Goal: Information Seeking & Learning: Learn about a topic

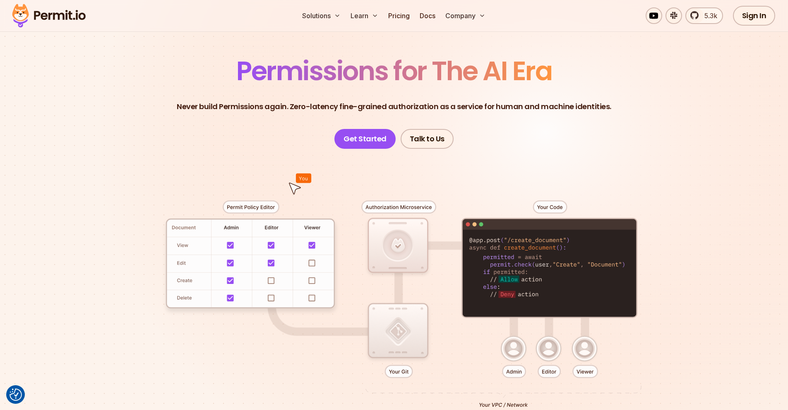
drag, startPoint x: 0, startPoint y: 0, endPoint x: 137, endPoint y: 133, distance: 190.8
click at [137, 133] on header "Permissions for The AI Era Never build Permissions again. Zero-latency fine-gra…" at bounding box center [393, 103] width 579 height 91
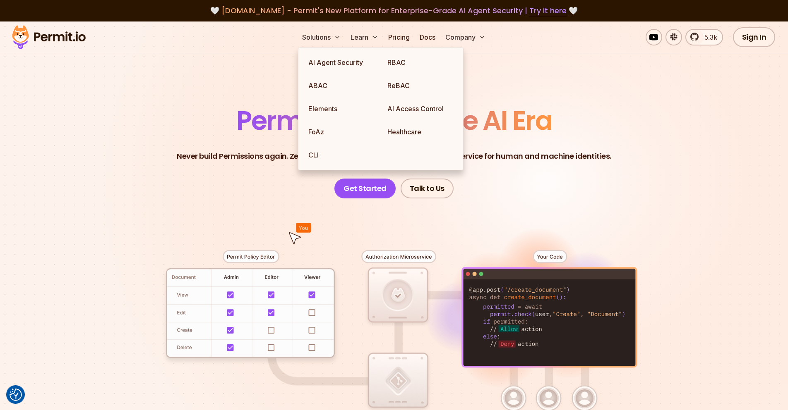
click at [273, 79] on section "Permissions for The AI Era Never build Permissions again. Zero-latency fine-gra…" at bounding box center [394, 295] width 788 height 546
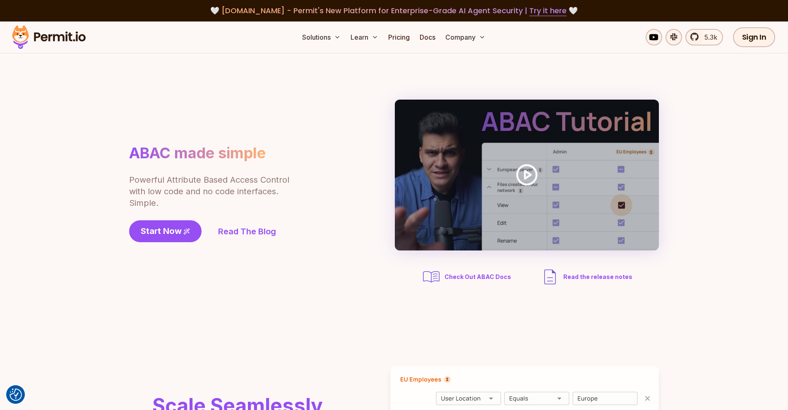
click at [256, 187] on p "Powerful Attribute Based Access Control with low code and no code interfaces. S…" at bounding box center [209, 191] width 161 height 35
click at [251, 237] on link "Read The Blog" at bounding box center [247, 232] width 58 height 12
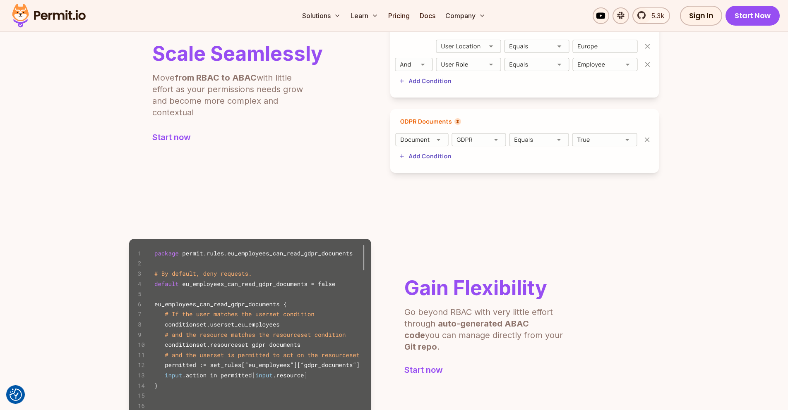
scroll to position [248, 0]
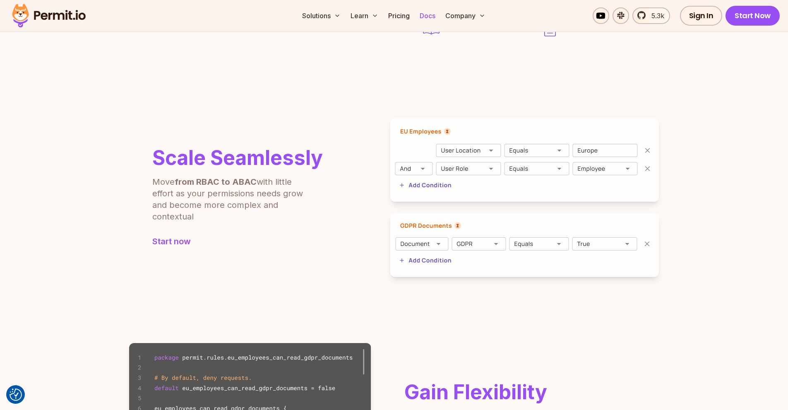
click at [425, 17] on link "Docs" at bounding box center [427, 15] width 22 height 17
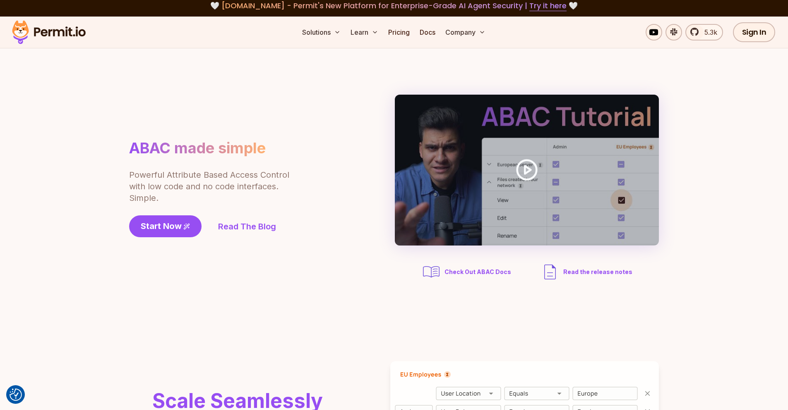
scroll to position [0, 0]
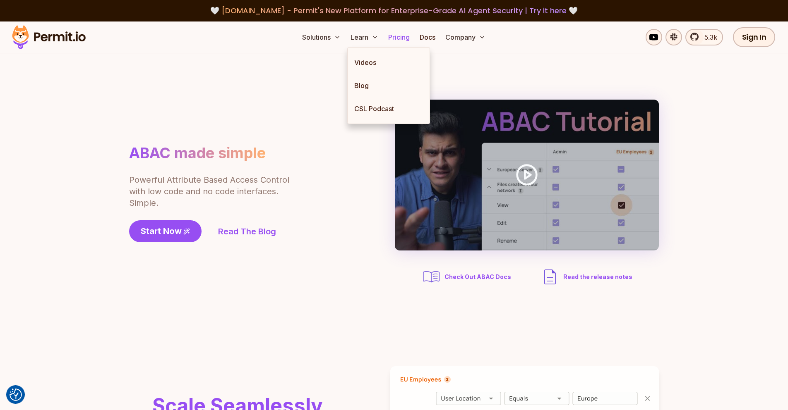
click at [405, 42] on link "Pricing" at bounding box center [399, 37] width 28 height 17
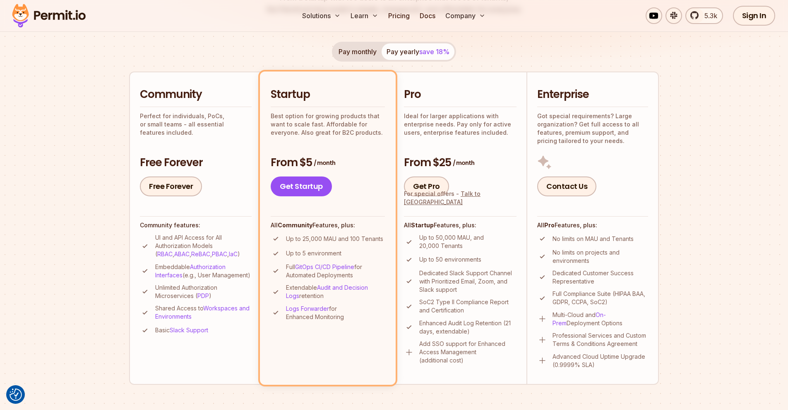
scroll to position [955, 0]
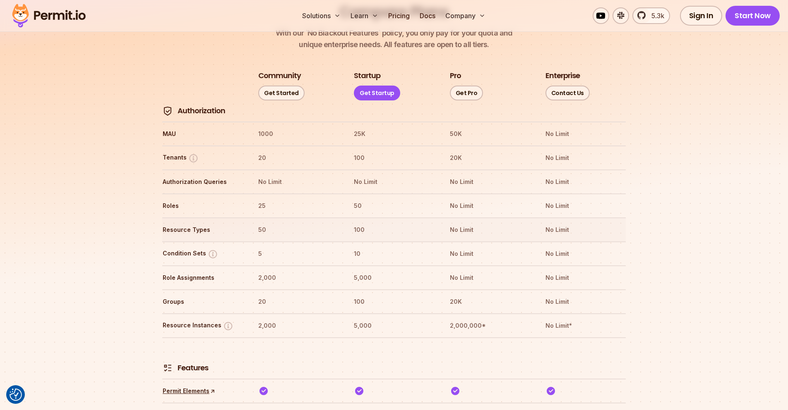
click at [184, 223] on th "Resource Types" at bounding box center [202, 229] width 81 height 13
click at [463, 199] on th "No Limit" at bounding box center [489, 205] width 81 height 13
click at [462, 199] on th "No Limit" at bounding box center [489, 205] width 81 height 13
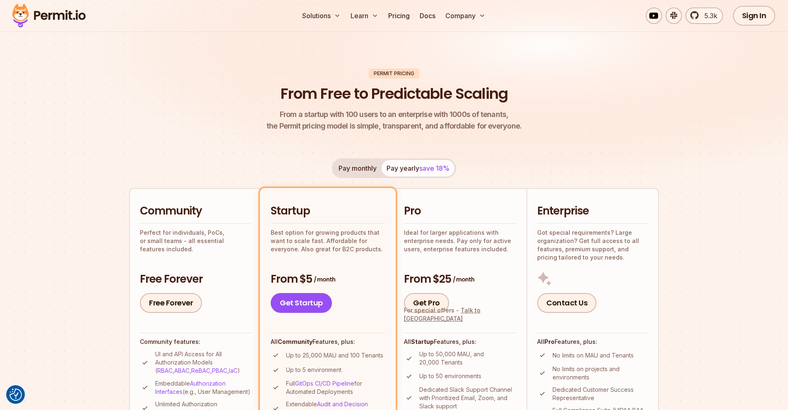
scroll to position [50, 0]
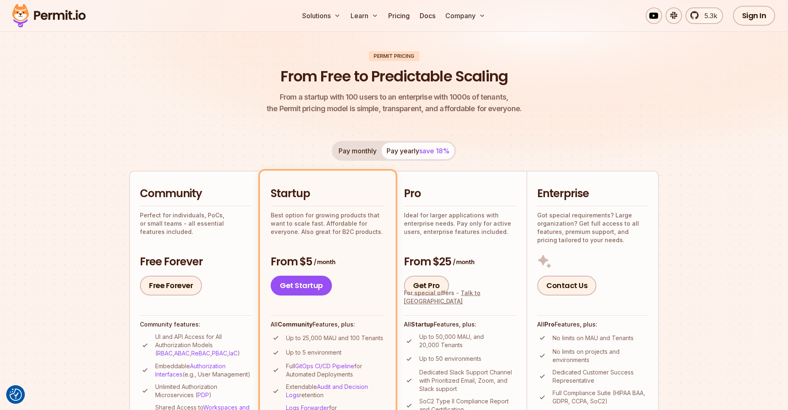
click at [458, 222] on p "Ideal for larger applications with enterprise needs. Pay only for active users,…" at bounding box center [460, 223] width 113 height 25
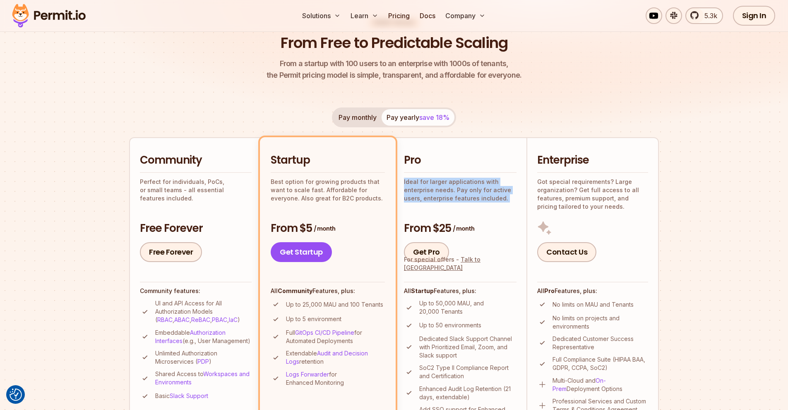
scroll to position [149, 0]
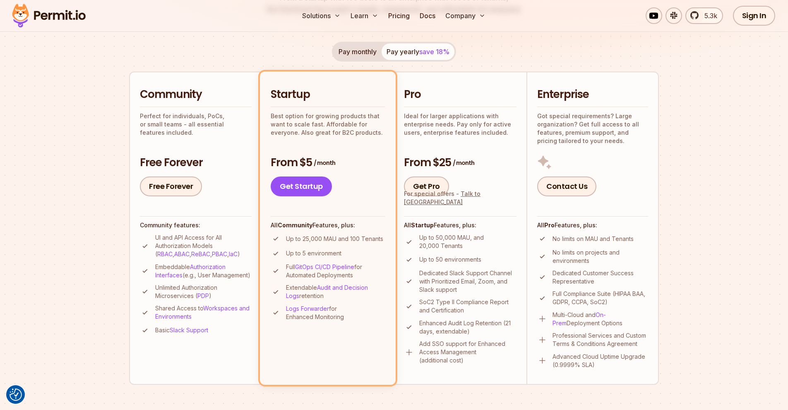
click at [444, 329] on p "Enhanced Audit Log Retention (21 days, extendable)" at bounding box center [467, 327] width 97 height 17
click at [455, 280] on p "Dedicated Slack Support Channel with Prioritized Email, Zoom, and Slack support" at bounding box center [467, 281] width 97 height 25
drag, startPoint x: 455, startPoint y: 280, endPoint x: 441, endPoint y: 246, distance: 36.6
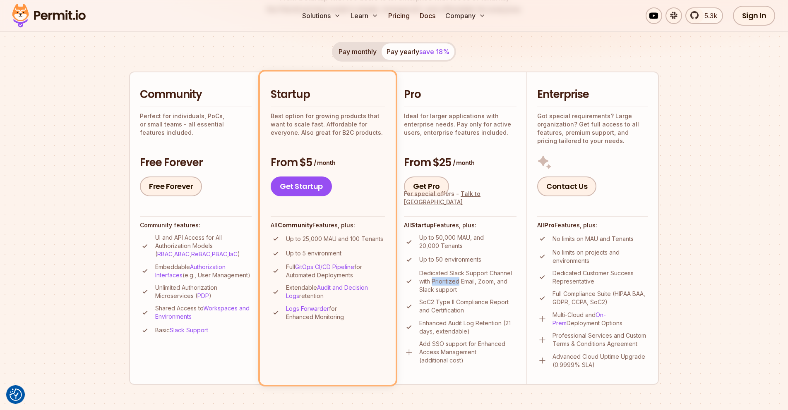
click at [455, 279] on p "Dedicated Slack Support Channel with Prioritized Email, Zoom, and Slack support" at bounding box center [467, 281] width 97 height 25
click at [436, 239] on p "Up to 50,000 MAU, and 20,000 Tenants" at bounding box center [467, 242] width 97 height 17
click at [441, 238] on p "Up to 50,000 MAU, and 20,000 Tenants" at bounding box center [467, 242] width 97 height 17
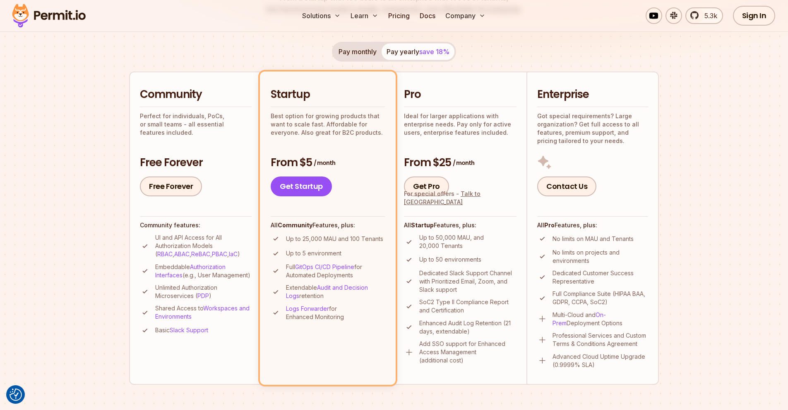
click at [463, 264] on p "Up to 50 environments" at bounding box center [450, 260] width 62 height 8
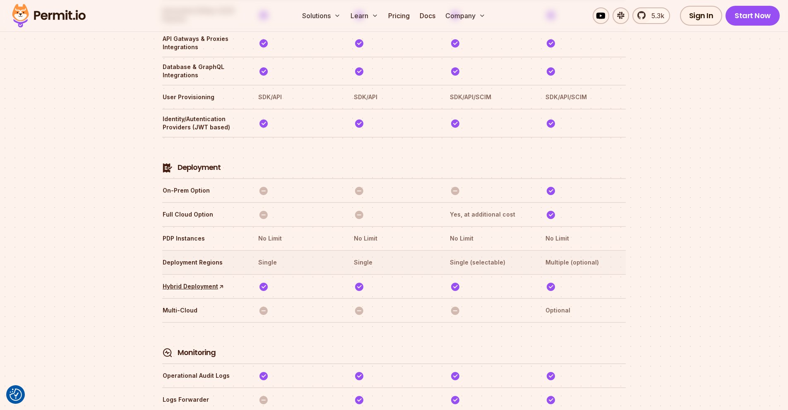
scroll to position [1856, 0]
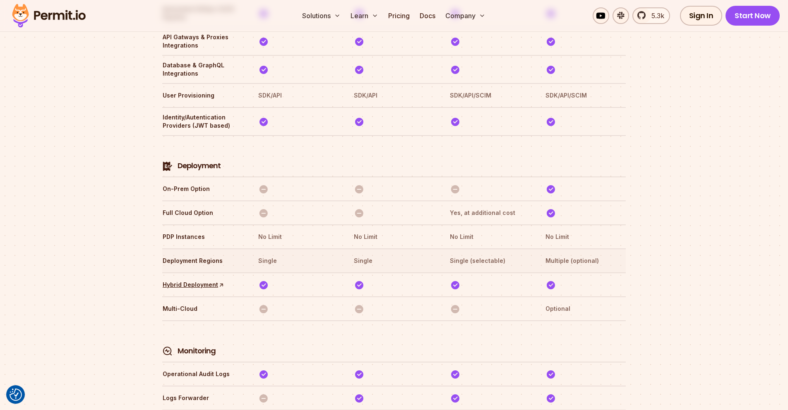
click at [369, 249] on tr "Deployment Regions Single Single Single (selectable) Multiple (optional)" at bounding box center [393, 261] width 463 height 24
click at [475, 254] on th "Single (selectable)" at bounding box center [489, 260] width 81 height 13
click at [474, 254] on th "Single (selectable)" at bounding box center [489, 260] width 81 height 13
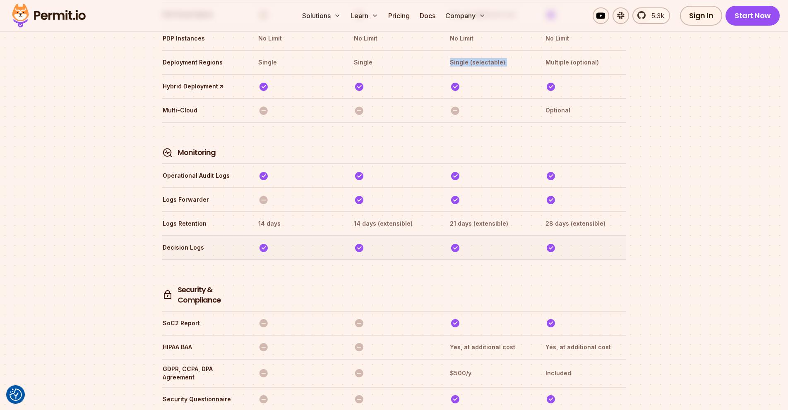
scroll to position [2204, 0]
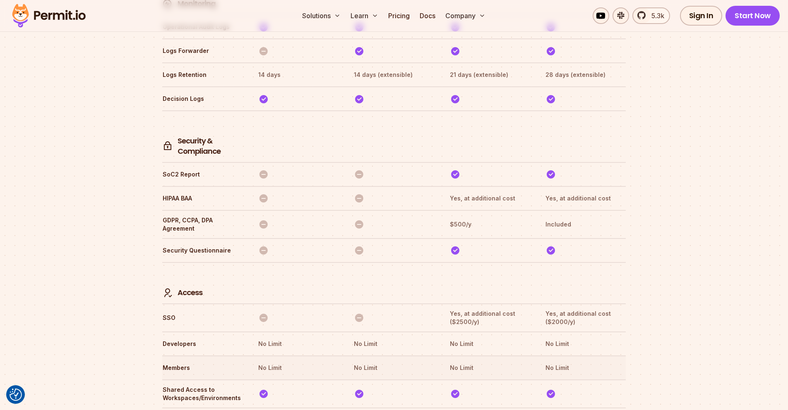
click at [455, 362] on th "No Limit" at bounding box center [489, 368] width 81 height 13
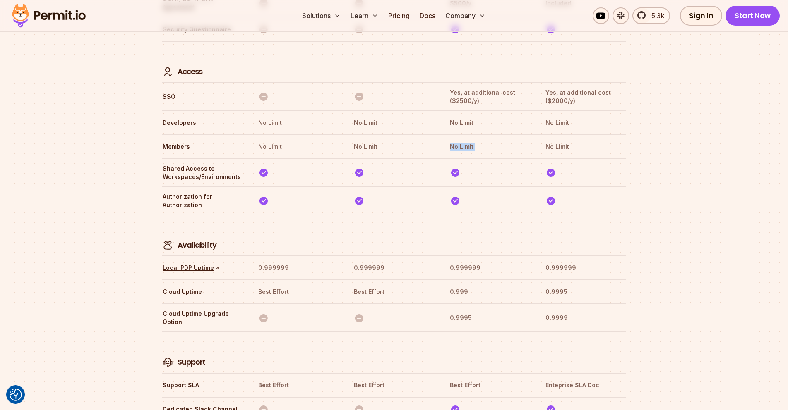
scroll to position [2402, 0]
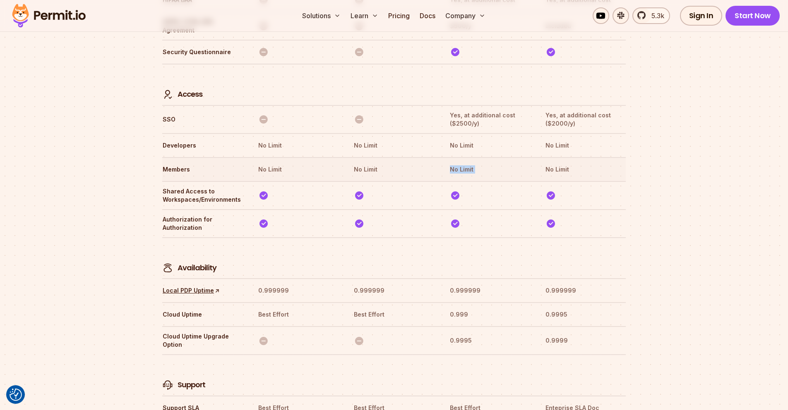
click at [461, 163] on th "No Limit" at bounding box center [489, 169] width 81 height 13
click at [461, 133] on tr "Developers No Limit No Limit No Limit No Limit" at bounding box center [393, 145] width 463 height 24
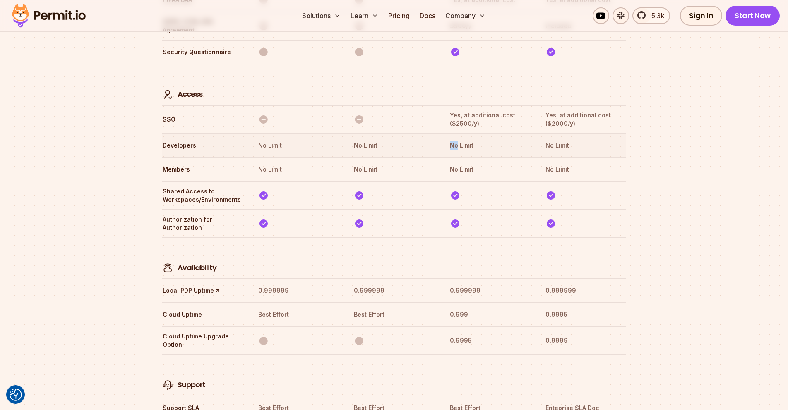
click at [463, 139] on th "No Limit" at bounding box center [489, 145] width 81 height 13
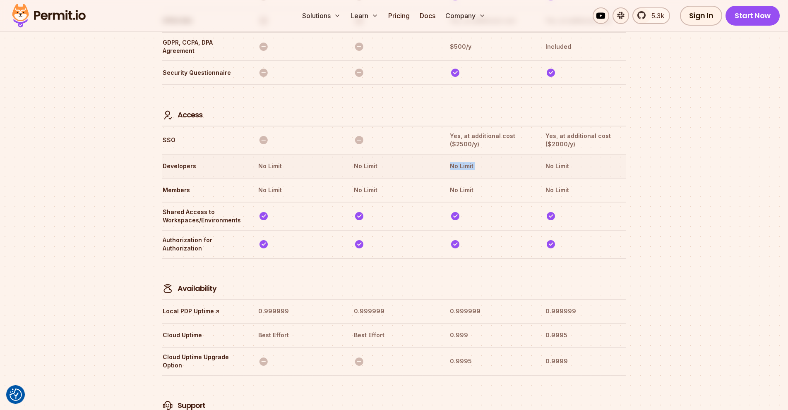
scroll to position [2353, 0]
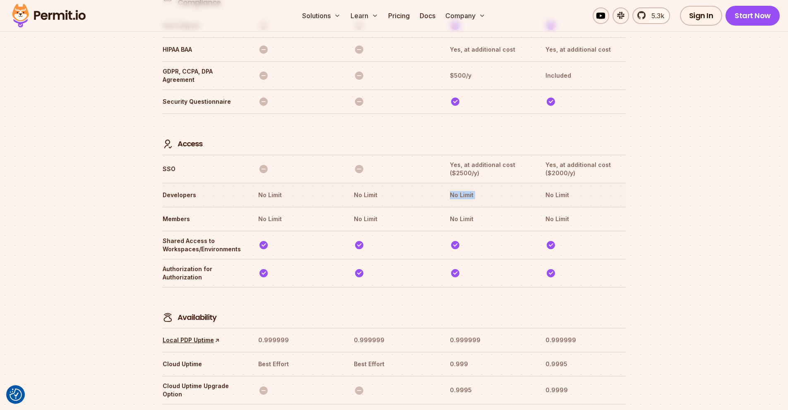
click at [457, 189] on th "No Limit" at bounding box center [489, 195] width 81 height 13
click at [467, 189] on th "No Limit" at bounding box center [489, 195] width 81 height 13
click at [468, 213] on th "No Limit" at bounding box center [489, 219] width 81 height 13
click at [467, 213] on th "No Limit" at bounding box center [489, 219] width 81 height 13
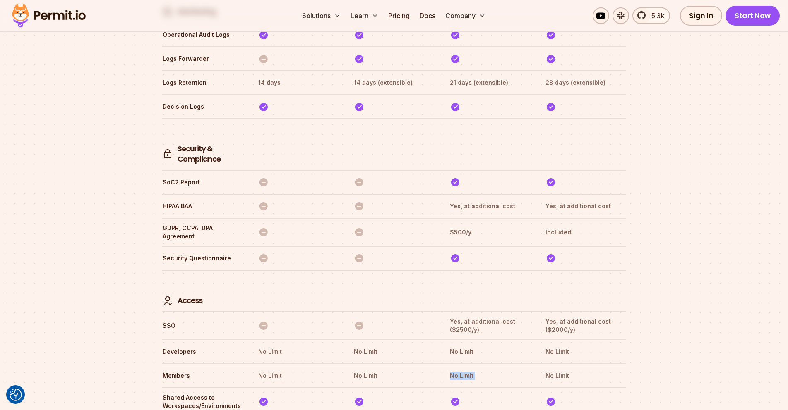
scroll to position [2055, 0]
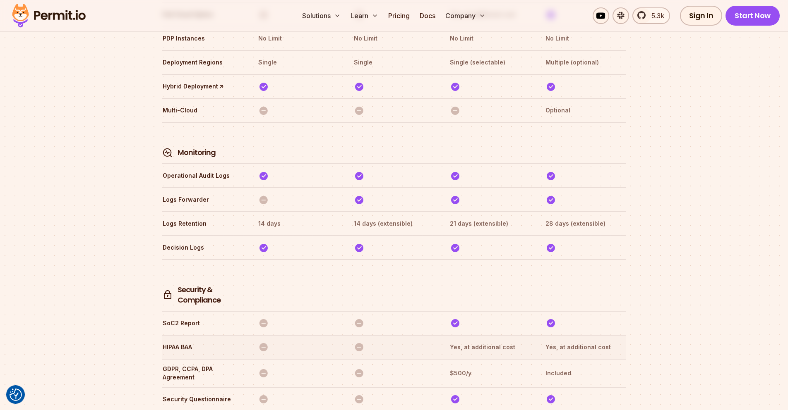
click at [475, 341] on th "Yes, at additional cost" at bounding box center [489, 347] width 81 height 13
click at [453, 365] on th "$500/y" at bounding box center [489, 373] width 81 height 17
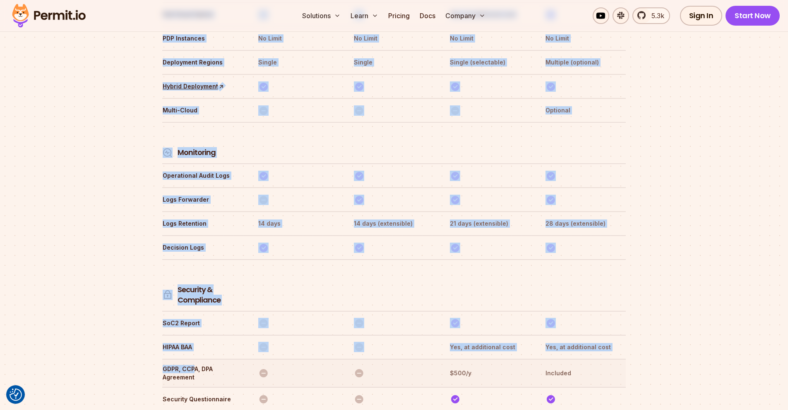
drag, startPoint x: 149, startPoint y: 326, endPoint x: 195, endPoint y: 336, distance: 47.8
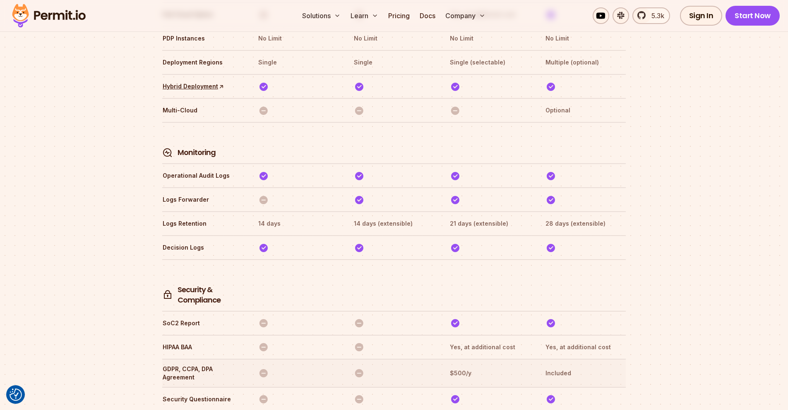
click at [208, 365] on th "GDPR, CCPA, DPA Agreement" at bounding box center [202, 373] width 81 height 17
drag, startPoint x: 197, startPoint y: 348, endPoint x: 171, endPoint y: 339, distance: 26.8
click at [172, 359] on tr "GDPR, CCPA, DPA Agreement $500/y Included" at bounding box center [393, 373] width 463 height 28
click at [171, 365] on th "GDPR, CCPA, DPA Agreement" at bounding box center [202, 373] width 81 height 17
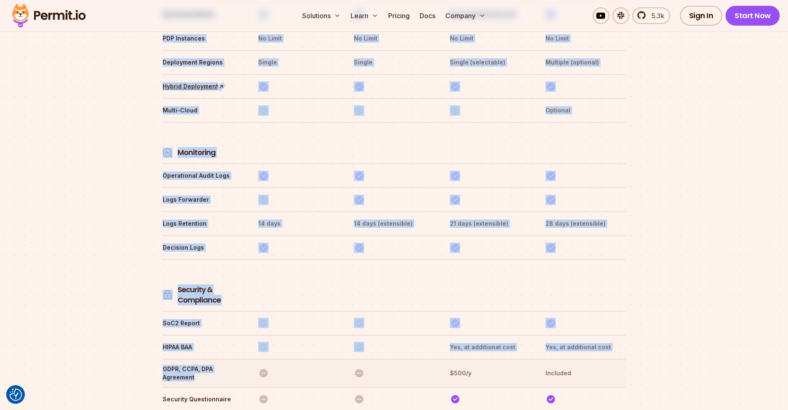
drag, startPoint x: 161, startPoint y: 333, endPoint x: 202, endPoint y: 338, distance: 41.3
click at [202, 365] on th "GDPR, CCPA, DPA Agreement" at bounding box center [202, 373] width 81 height 17
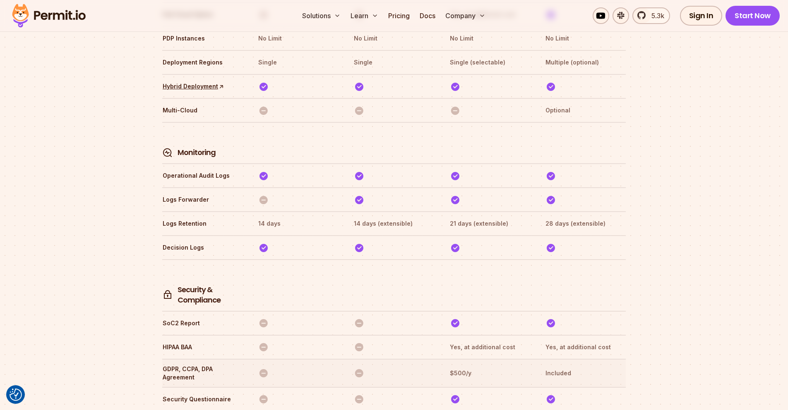
click at [169, 365] on th "GDPR, CCPA, DPA Agreement" at bounding box center [202, 373] width 81 height 17
click at [457, 365] on th "$500/y" at bounding box center [489, 373] width 81 height 17
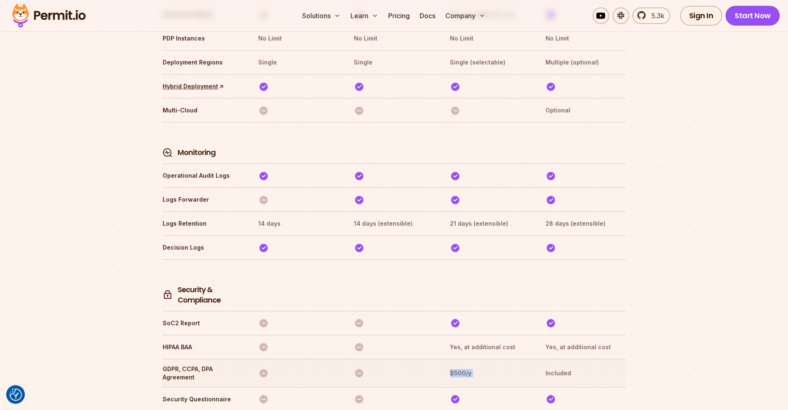
click at [457, 365] on th "$500/y" at bounding box center [489, 373] width 81 height 17
click at [451, 365] on th "$500/y" at bounding box center [489, 373] width 81 height 17
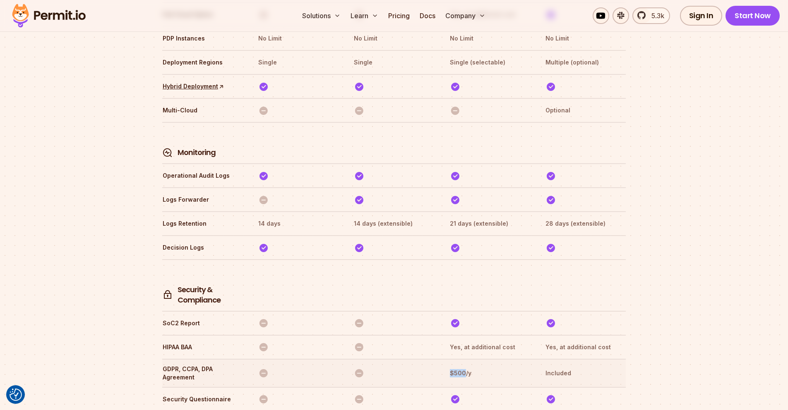
drag, startPoint x: 464, startPoint y: 337, endPoint x: 442, endPoint y: 332, distance: 22.9
click at [442, 359] on tr "GDPR, CCPA, DPA Agreement $500/y Included" at bounding box center [393, 373] width 463 height 28
copy th "$500"
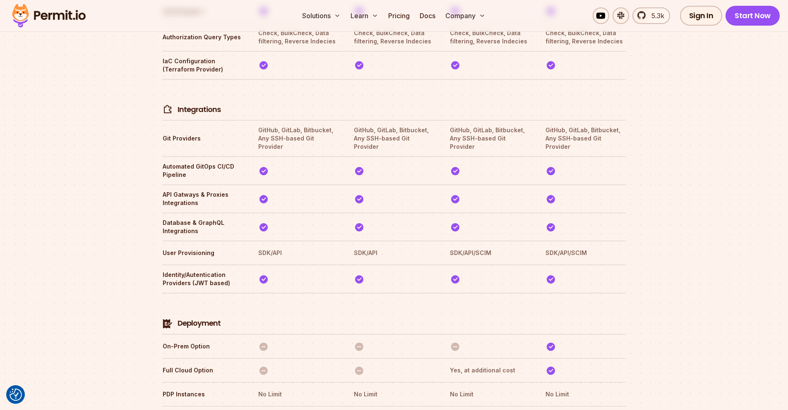
scroll to position [1610, 0]
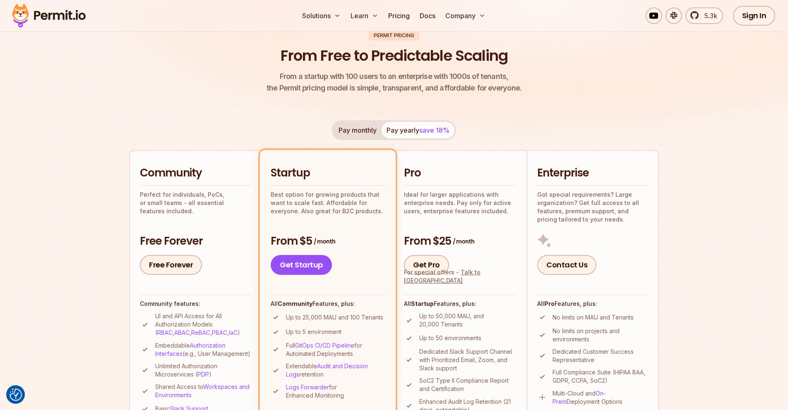
scroll to position [0, 0]
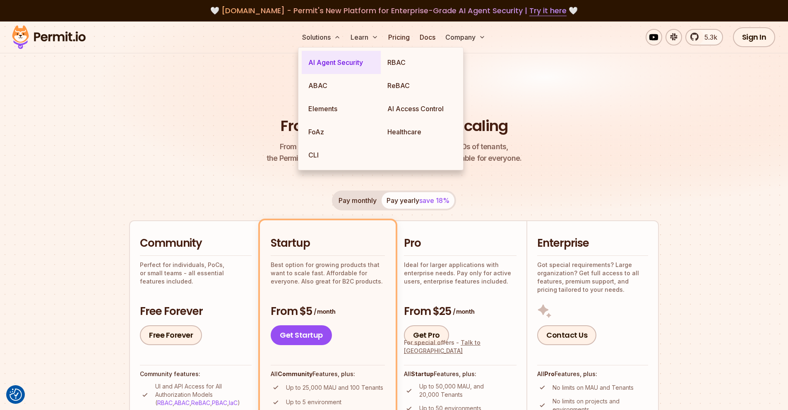
click at [340, 62] on link "AI Agent Security" at bounding box center [341, 62] width 79 height 23
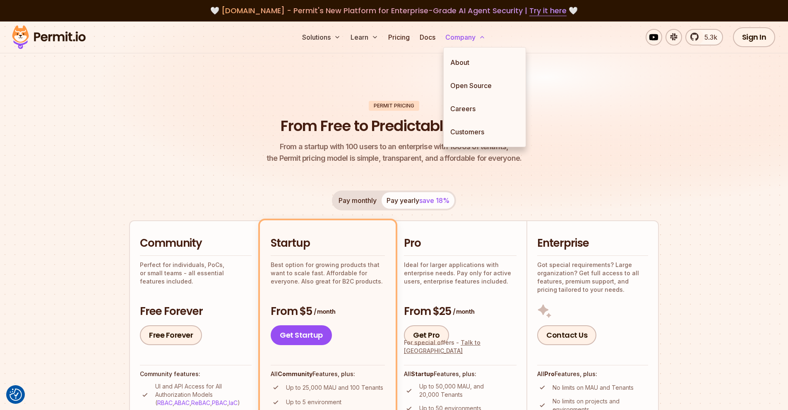
click at [466, 41] on button "Company" at bounding box center [465, 37] width 47 height 17
click at [460, 58] on link "About" at bounding box center [485, 62] width 82 height 23
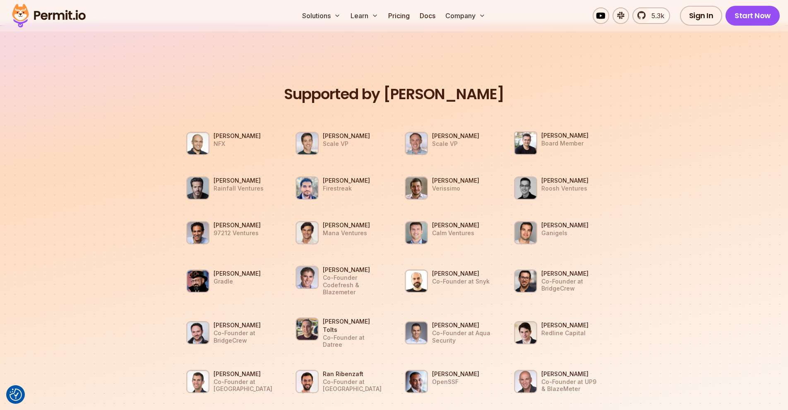
scroll to position [1043, 0]
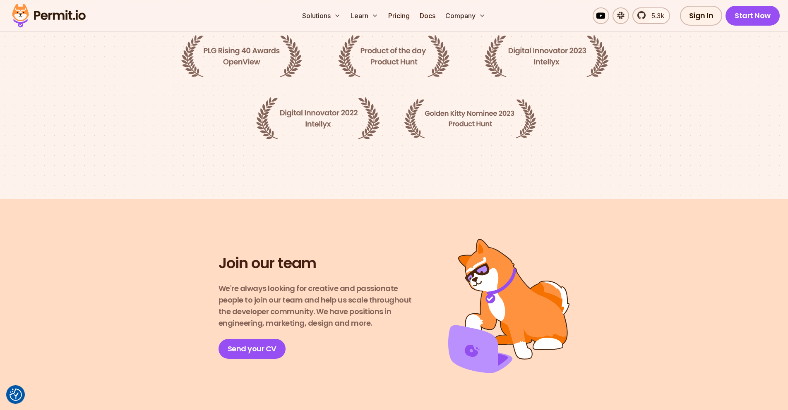
click at [638, 257] on div "Join our team We're always looking for creative and passionate people to join o…" at bounding box center [393, 306] width 579 height 134
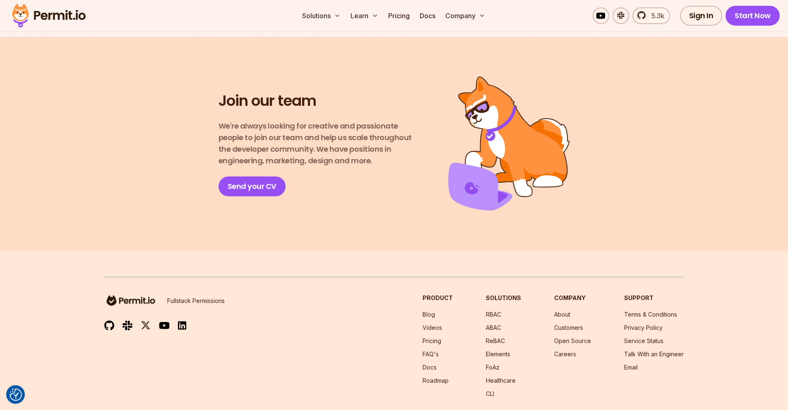
scroll to position [1444, 0]
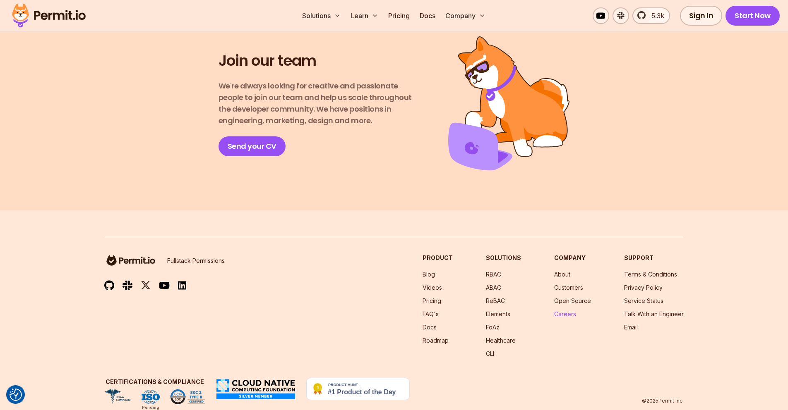
click at [565, 311] on link "Careers" at bounding box center [565, 314] width 22 height 7
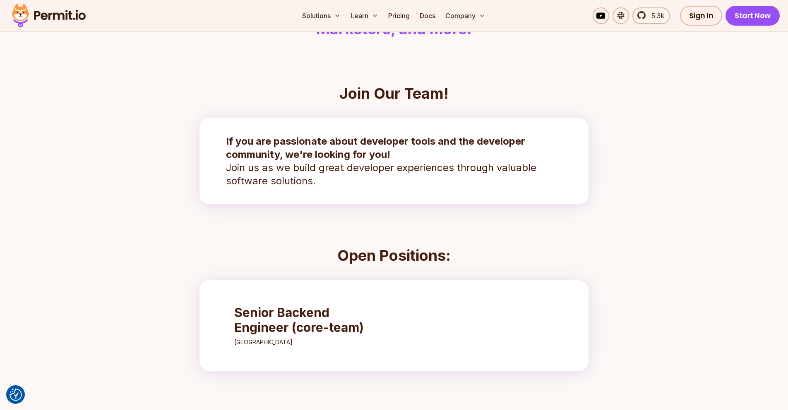
scroll to position [248, 0]
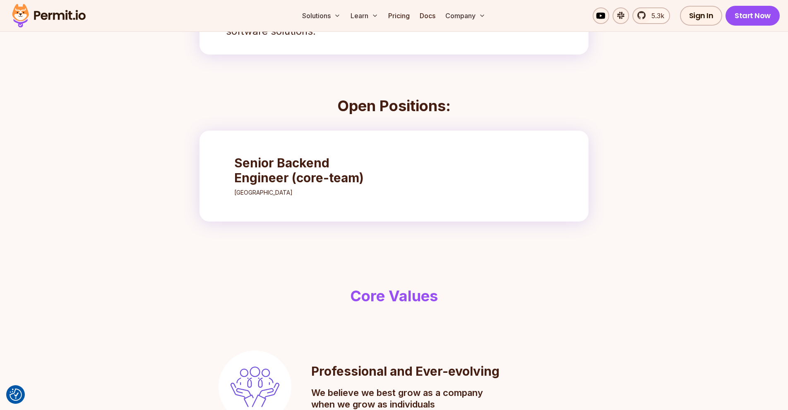
click at [298, 187] on link "Senior Backend Engineer (core-team) Tel-Aviv" at bounding box center [307, 176] width 163 height 58
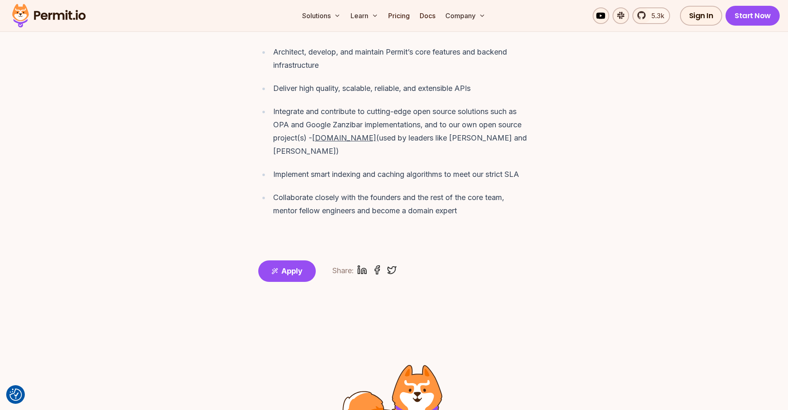
scroll to position [745, 0]
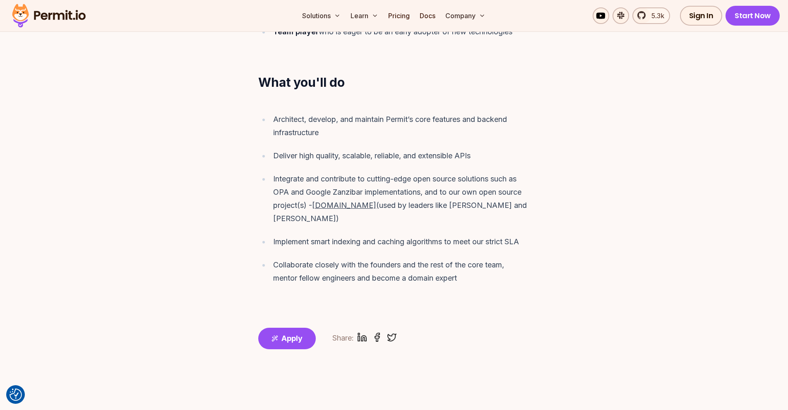
click at [333, 201] on u "OPAL.ac" at bounding box center [344, 205] width 64 height 9
drag, startPoint x: 318, startPoint y: 192, endPoint x: 343, endPoint y: 190, distance: 24.5
click at [343, 201] on u "OPAL.ac" at bounding box center [344, 205] width 64 height 9
click at [342, 201] on u "OPAL.ac" at bounding box center [344, 205] width 64 height 9
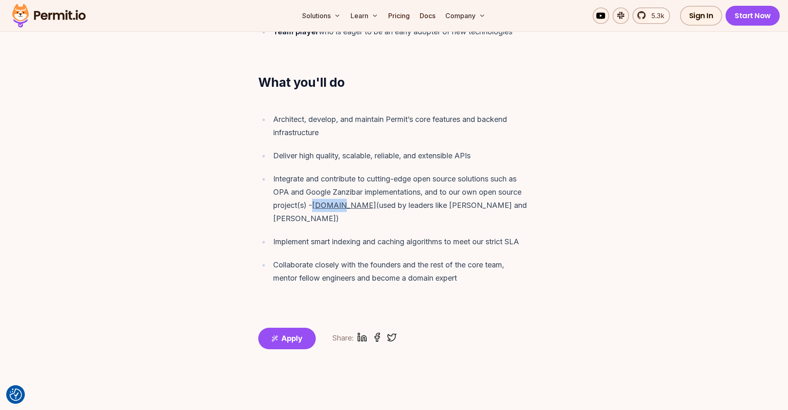
drag, startPoint x: 344, startPoint y: 190, endPoint x: 316, endPoint y: 196, distance: 28.7
click at [313, 196] on div "Integrate and contribute to cutting-edge open source solutions such as OPA and …" at bounding box center [401, 199] width 257 height 53
copy div "OPAL.ac"
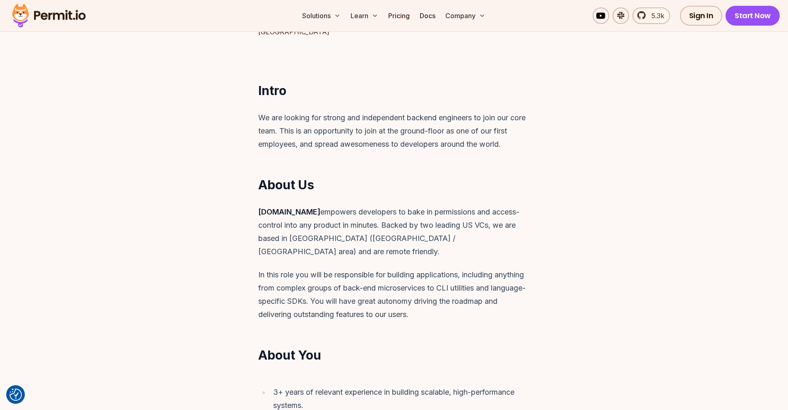
scroll to position [0, 0]
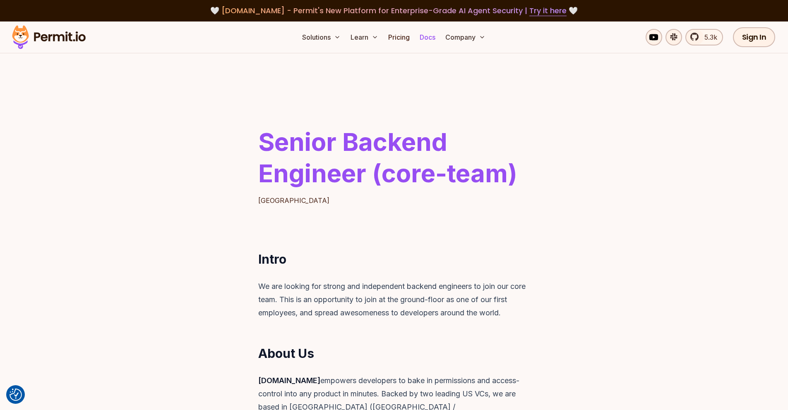
click at [427, 36] on link "Docs" at bounding box center [427, 37] width 22 height 17
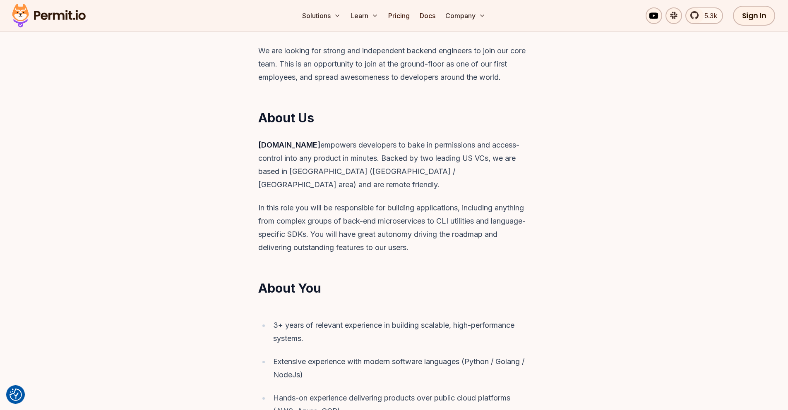
scroll to position [99, 0]
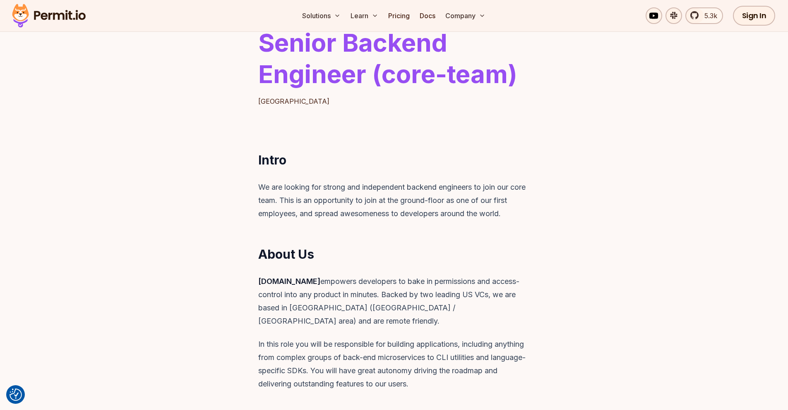
click at [271, 106] on p "Tel-Aviv" at bounding box center [393, 101] width 271 height 10
click at [266, 100] on p "Tel-Aviv" at bounding box center [393, 101] width 271 height 10
drag, startPoint x: 266, startPoint y: 100, endPoint x: 247, endPoint y: 130, distance: 35.4
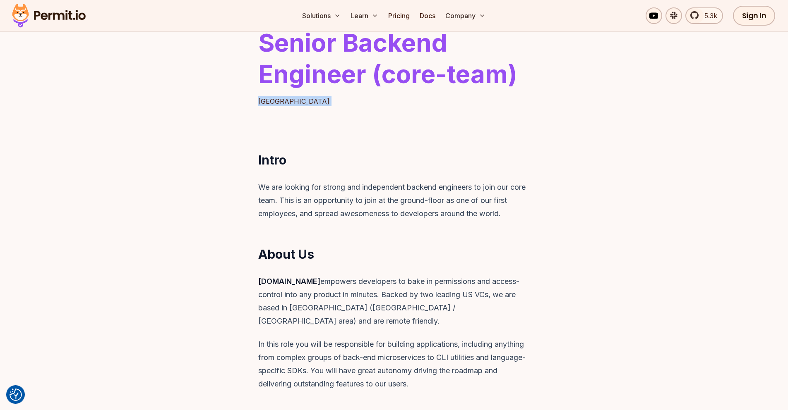
click at [247, 130] on header "Senior Backend Engineer (core-team) Tel-Aviv" at bounding box center [394, 46] width 788 height 185
drag, startPoint x: 315, startPoint y: 226, endPoint x: 269, endPoint y: 282, distance: 72.3
click at [261, 283] on strong "Permit.io" at bounding box center [289, 281] width 62 height 9
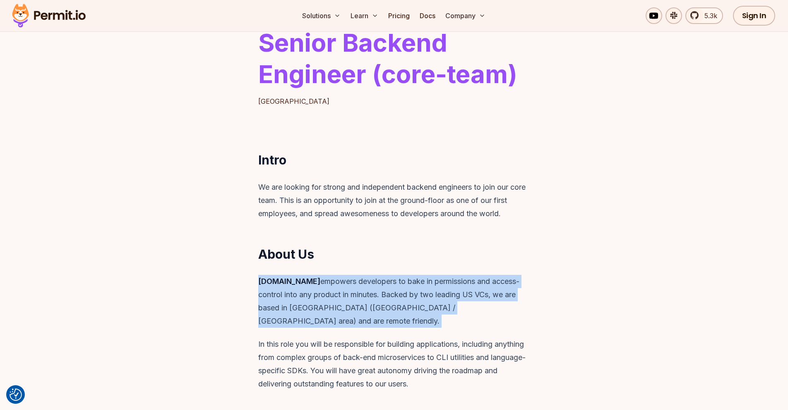
click at [261, 283] on strong "Permit.io" at bounding box center [289, 281] width 62 height 9
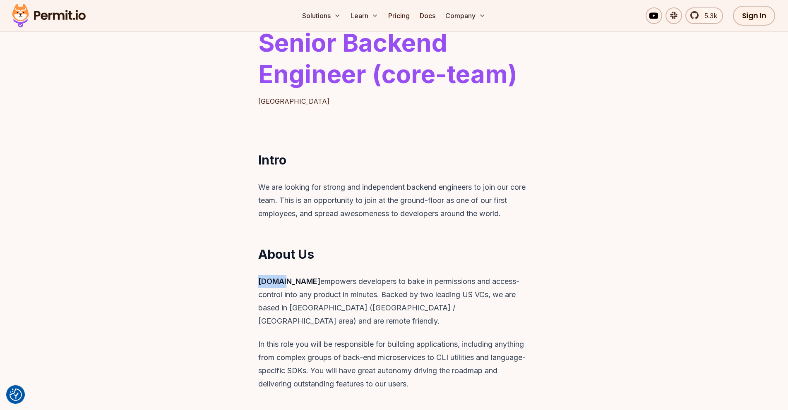
click at [261, 283] on strong "Permit.io" at bounding box center [289, 281] width 62 height 9
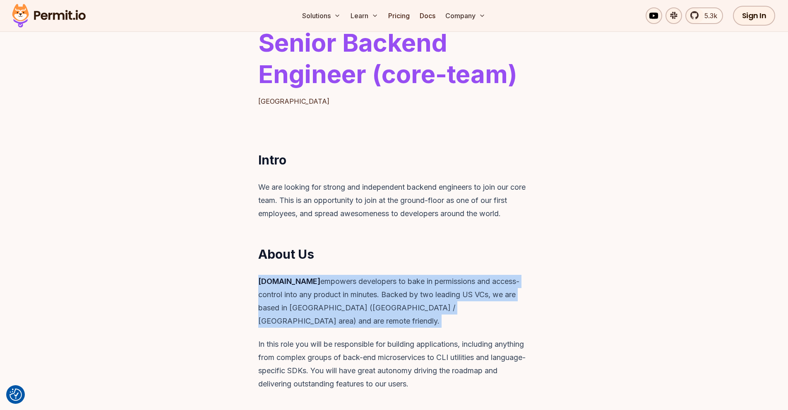
click at [261, 283] on strong "Permit.io" at bounding box center [289, 281] width 62 height 9
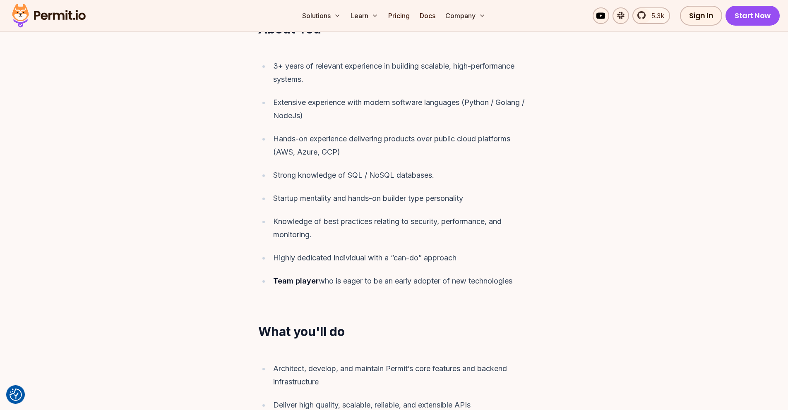
scroll to position [497, 0]
click at [267, 275] on div "3+ years of relevant experience in building scalable, high-performance systems.…" at bounding box center [394, 172] width 318 height 248
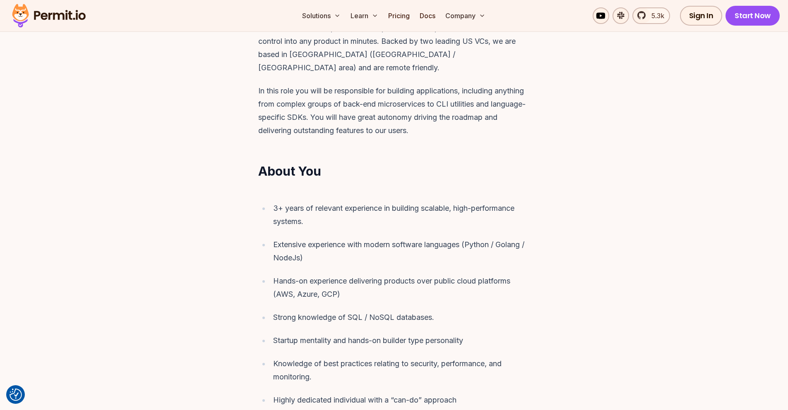
scroll to position [348, 0]
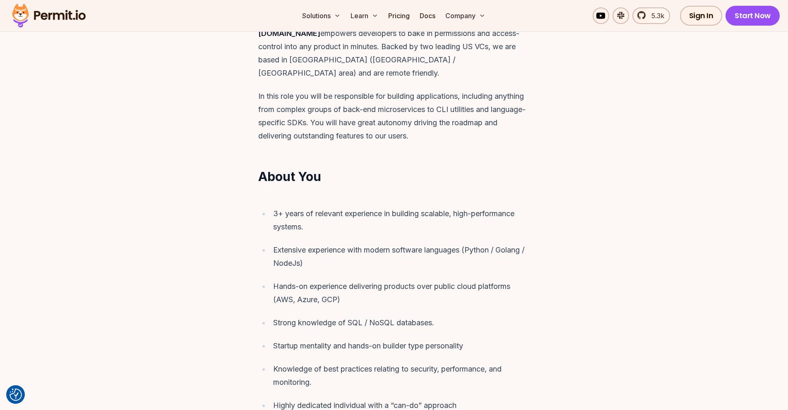
click at [539, 202] on div "3+ years of relevant experience in building scalable, high-performance systems.…" at bounding box center [394, 321] width 318 height 248
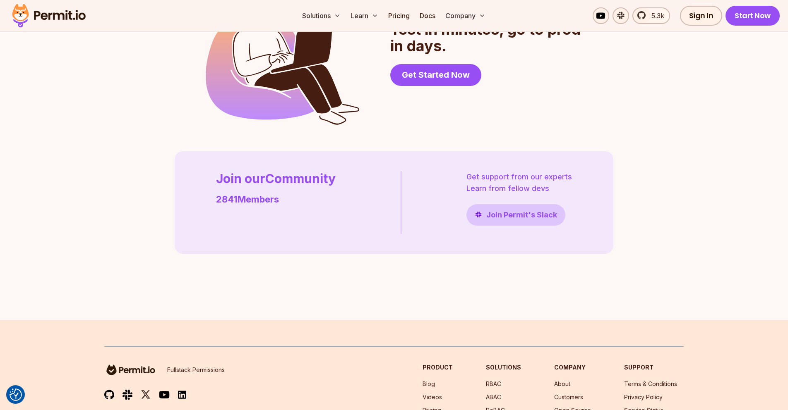
scroll to position [2334, 0]
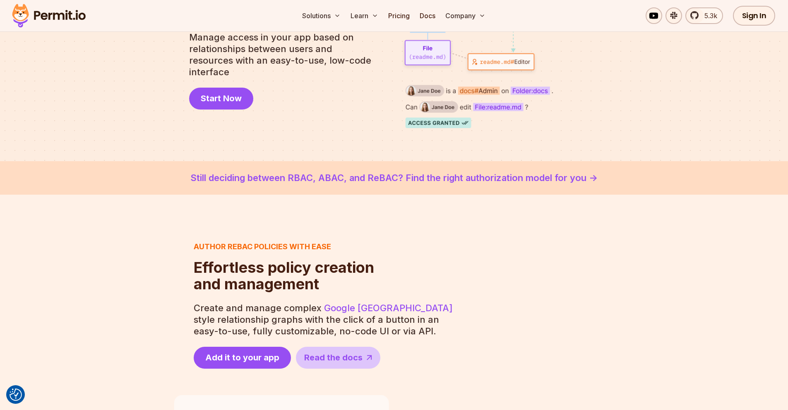
scroll to position [149, 0]
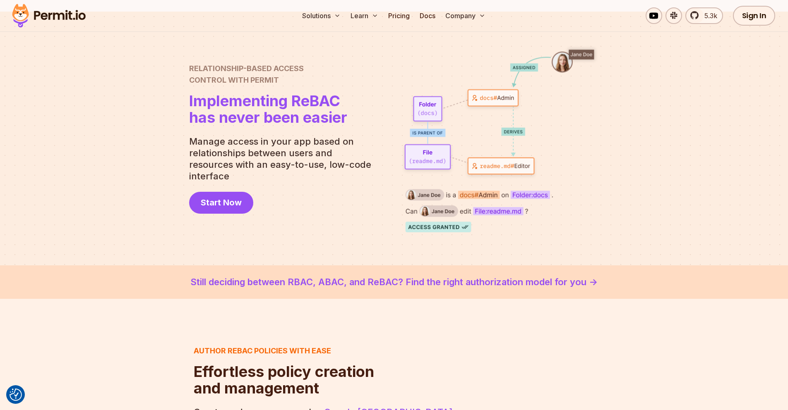
scroll to position [0, 0]
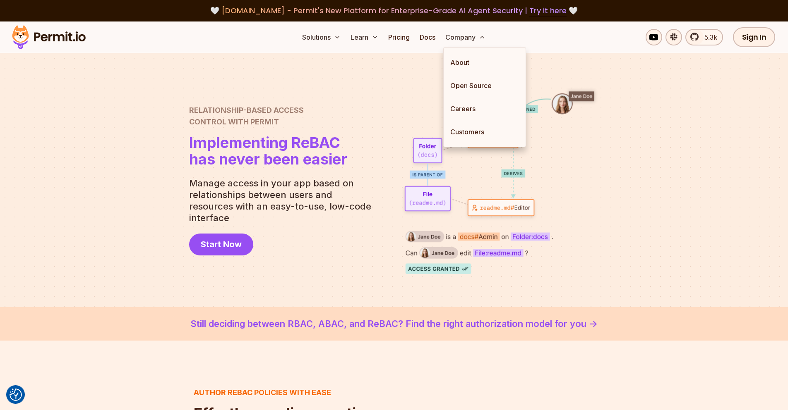
click at [443, 95] on ul "About Open Source Careers Customers" at bounding box center [484, 97] width 83 height 100
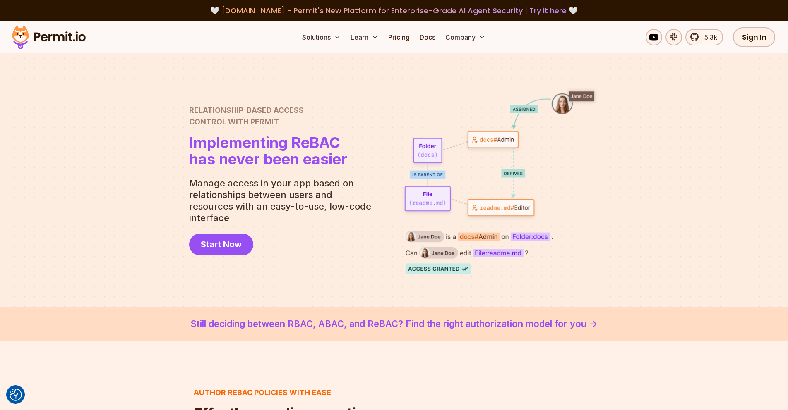
click at [390, 93] on div "Relationship-Based Access Control with Permit Relationship Based Access Control…" at bounding box center [394, 180] width 410 height 188
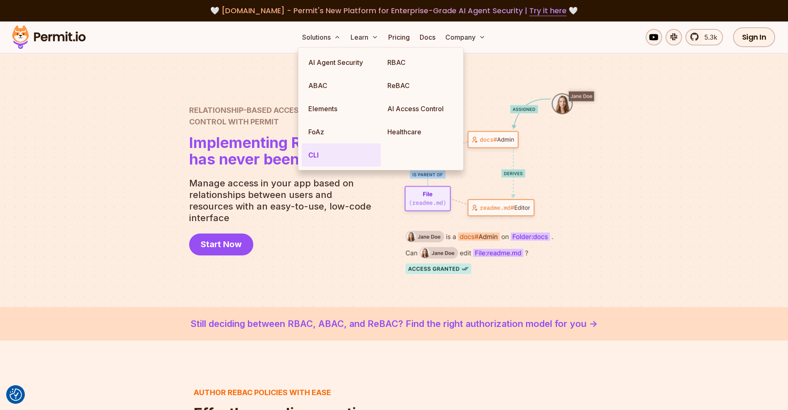
click at [324, 157] on link "CLI" at bounding box center [341, 155] width 79 height 23
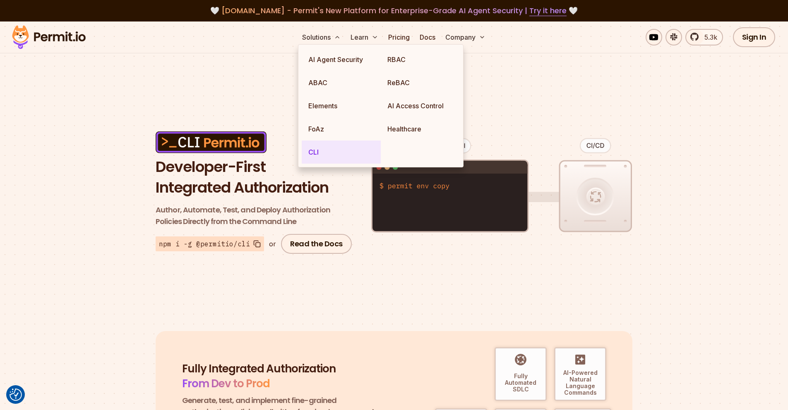
scroll to position [99, 0]
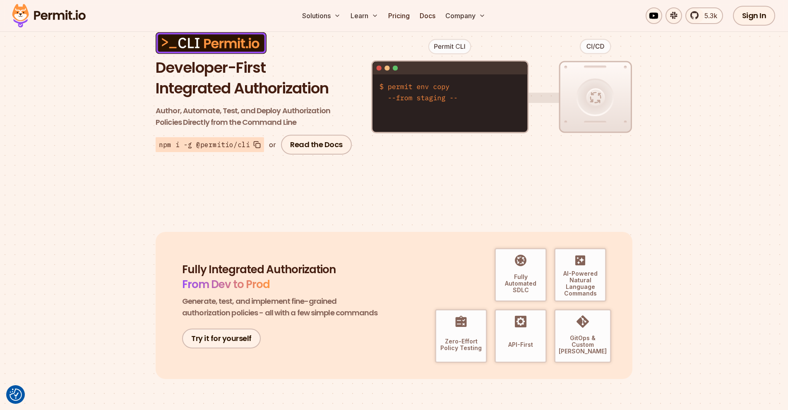
click at [402, 247] on div "Fully Integrated Authorization From Dev to Prod Generate, test, and implement f…" at bounding box center [394, 305] width 477 height 147
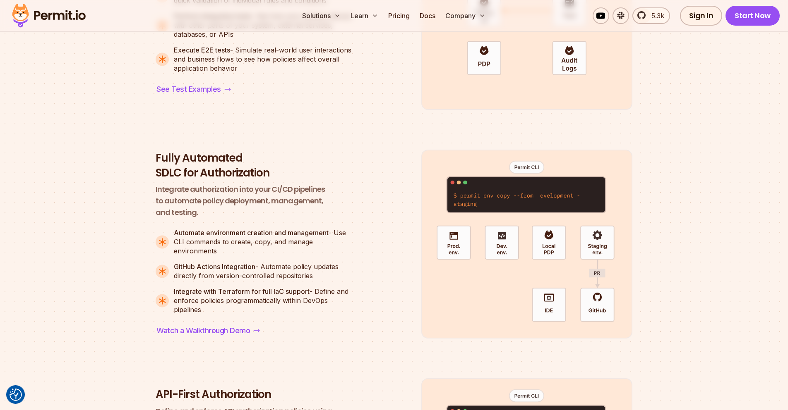
scroll to position [993, 0]
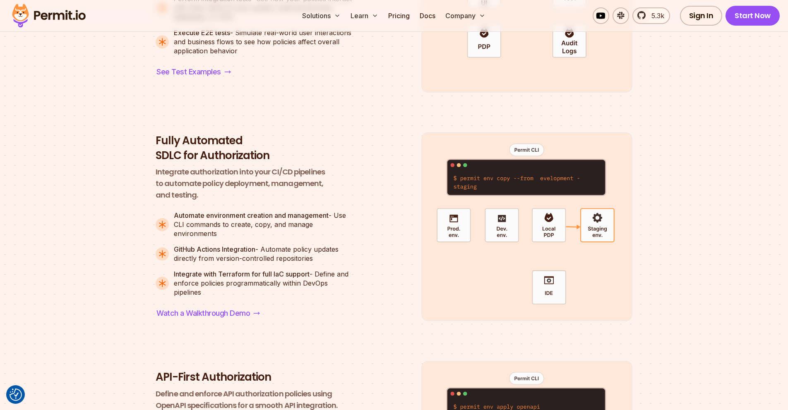
click at [223, 150] on h3 "Fully Automated SDLC for Authorization" at bounding box center [255, 149] width 199 height 30
click at [517, 183] on div at bounding box center [526, 226] width 211 height 189
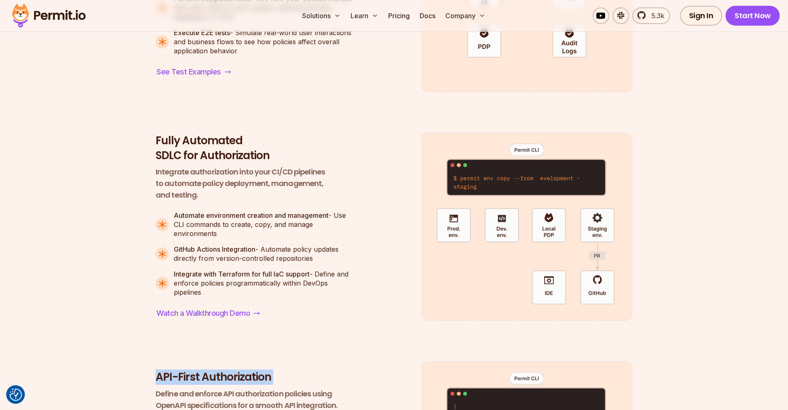
click at [517, 183] on div at bounding box center [526, 226] width 211 height 189
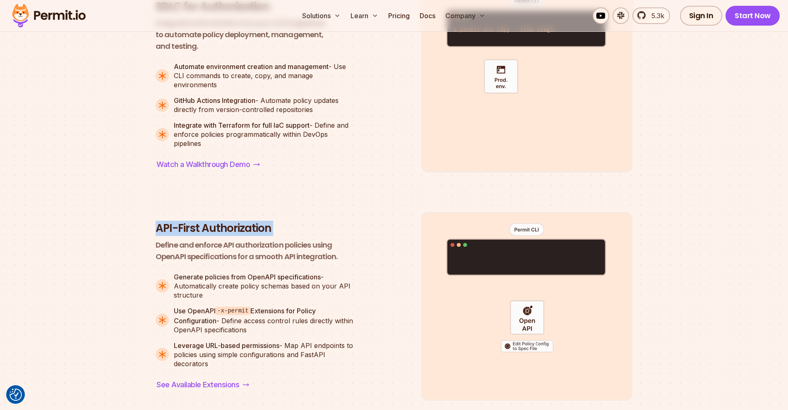
scroll to position [1192, 0]
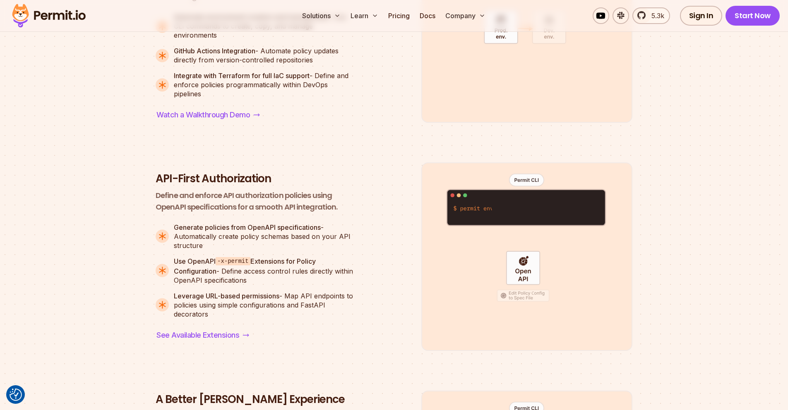
click at [392, 178] on li "API-First Authorization Define and enforce API authorization policies using Ope…" at bounding box center [394, 257] width 477 height 189
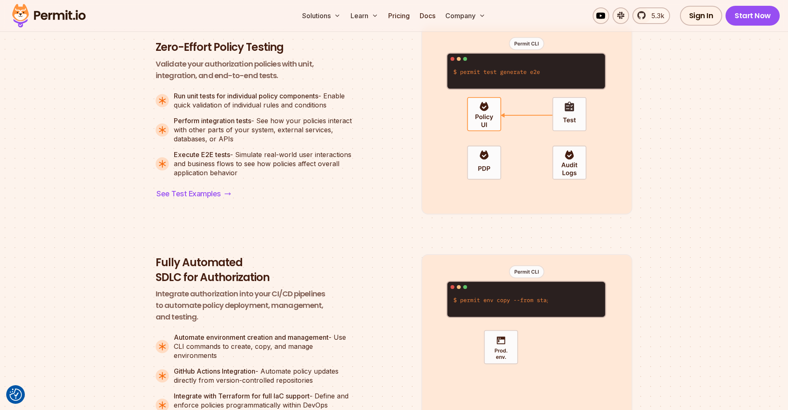
scroll to position [894, 0]
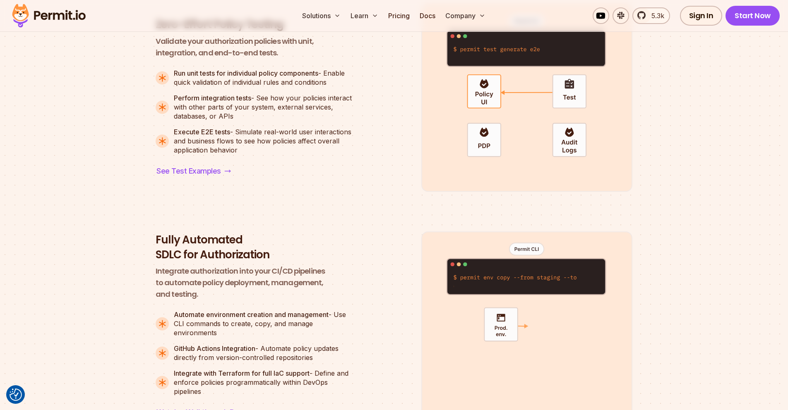
click at [201, 256] on h3 "Fully Automated SDLC for Authorization" at bounding box center [255, 248] width 199 height 30
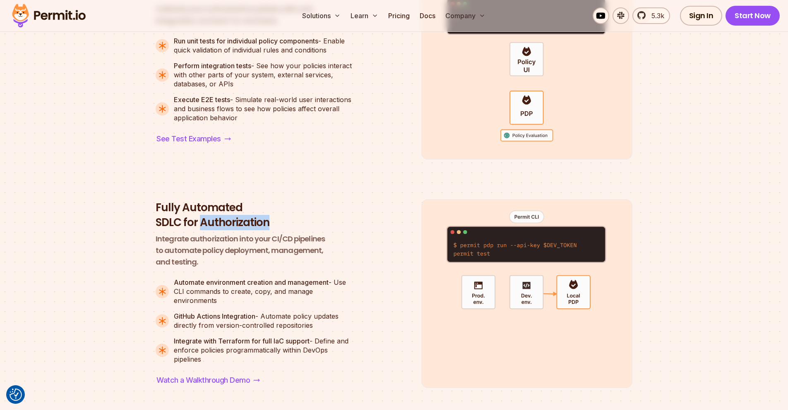
scroll to position [943, 0]
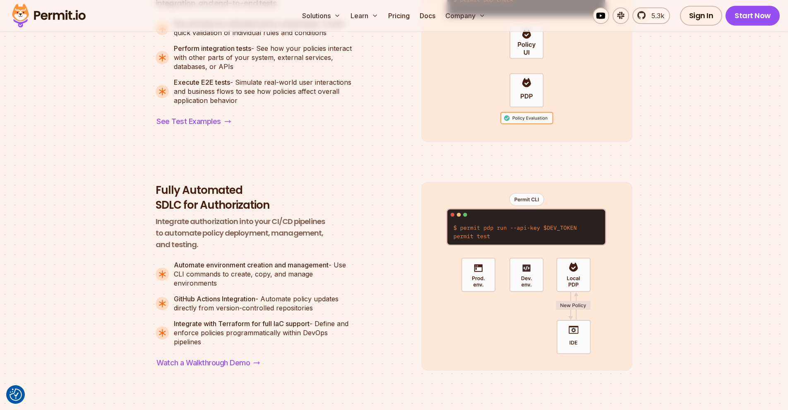
click at [256, 330] on span "Integrate with Terraform for full IaC support - Define and enforce policies pro…" at bounding box center [264, 332] width 180 height 27
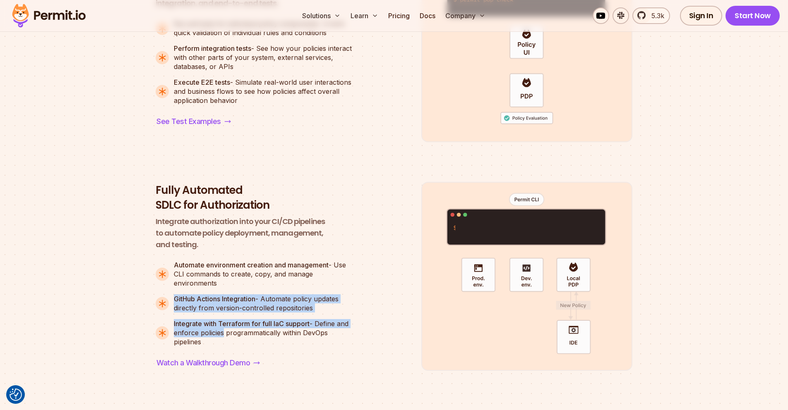
drag, startPoint x: 197, startPoint y: 289, endPoint x: 224, endPoint y: 328, distance: 47.6
click at [224, 328] on ul "Automate environment creation and management - Use CLI commands to create, copy…" at bounding box center [255, 304] width 199 height 86
click at [224, 328] on span "Integrate with Terraform for full IaC support - Define and enforce policies pro…" at bounding box center [264, 332] width 180 height 27
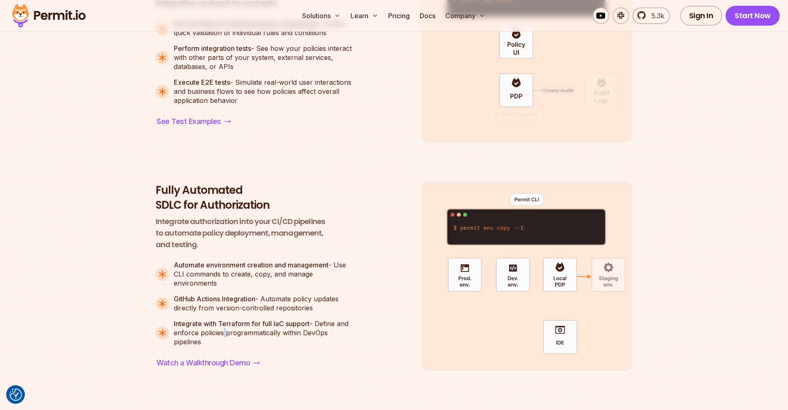
click at [224, 328] on span "Integrate with Terraform for full IaC support - Define and enforce policies pro…" at bounding box center [264, 332] width 180 height 27
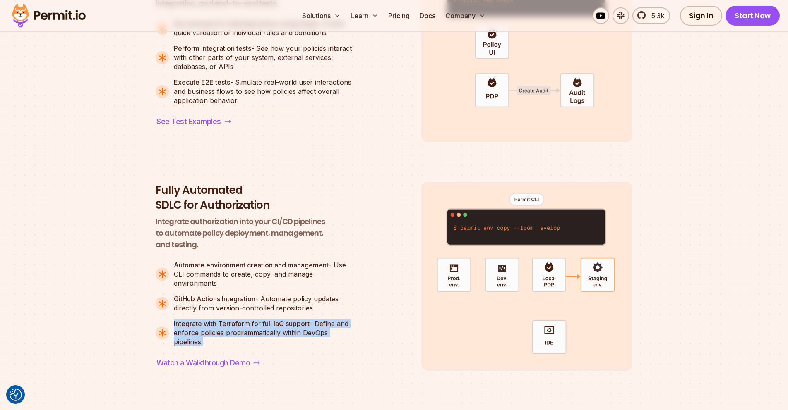
click at [224, 328] on span "Integrate with Terraform for full IaC support - Define and enforce policies pro…" at bounding box center [264, 332] width 180 height 27
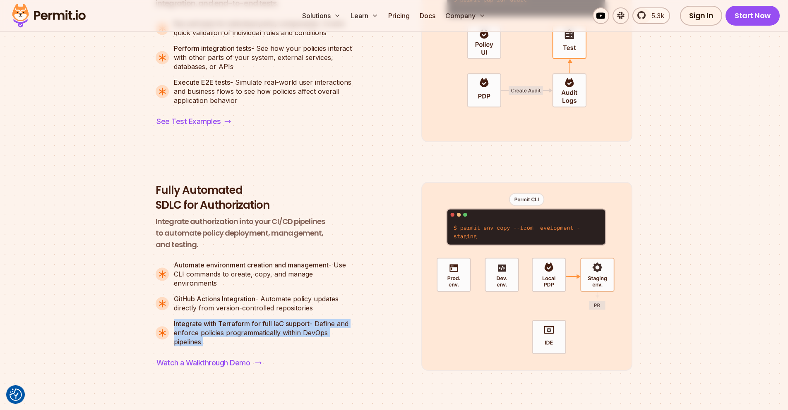
click at [240, 359] on span "Watch a Walkthrough Demo" at bounding box center [203, 364] width 94 height 12
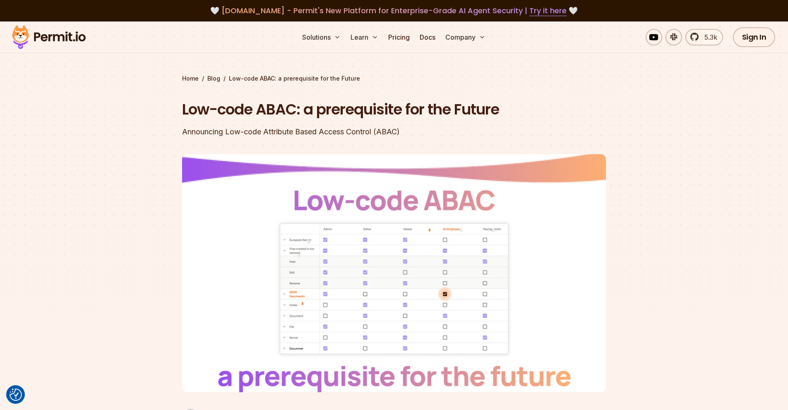
click at [119, 235] on div at bounding box center [394, 315] width 788 height 283
click at [120, 321] on div at bounding box center [394, 315] width 788 height 283
click at [466, 67] on section "Home / Blog / Low-code ABAC: a prerequisite for the Future Low-code ABAC: a pre…" at bounding box center [394, 240] width 788 height 436
click at [428, 42] on link "Docs" at bounding box center [427, 37] width 22 height 17
click at [403, 39] on link "Pricing" at bounding box center [399, 37] width 28 height 17
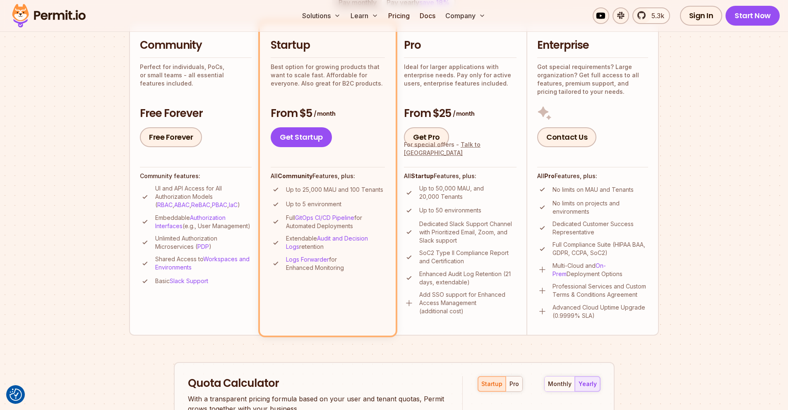
scroll to position [199, 0]
click at [51, 156] on section "Permit Pricing From Free to Predictable Scaling From a startup with 100 users t…" at bounding box center [394, 270] width 788 height 895
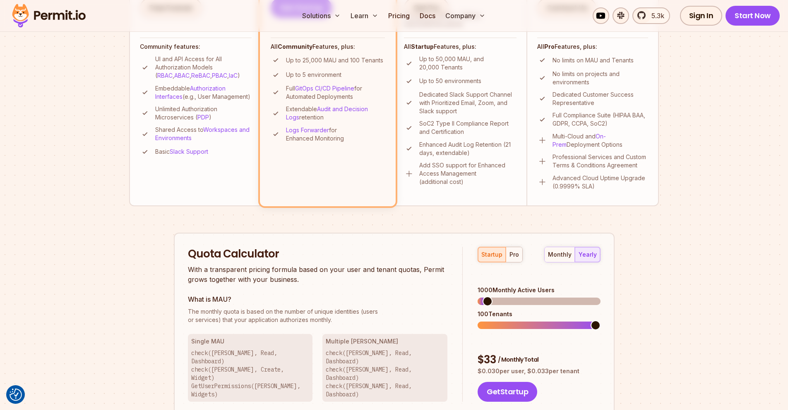
scroll to position [348, 0]
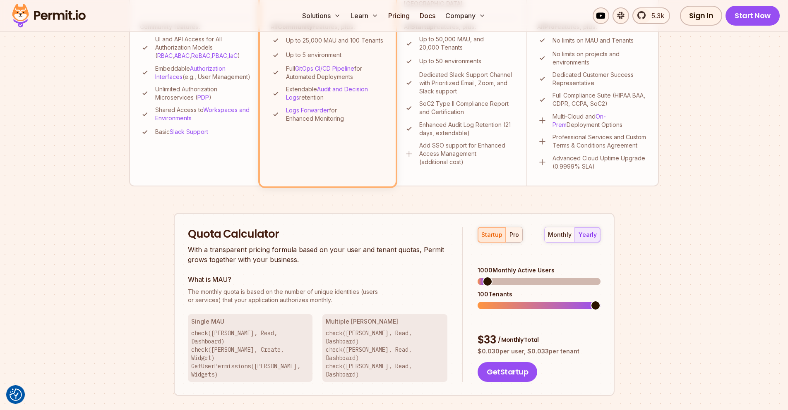
click at [510, 234] on div "pro" at bounding box center [514, 235] width 10 height 8
click at [488, 233] on div "startup" at bounding box center [491, 235] width 21 height 8
click at [554, 237] on div "monthly" at bounding box center [560, 235] width 24 height 8
click at [491, 235] on div "startup pro" at bounding box center [500, 235] width 45 height 16
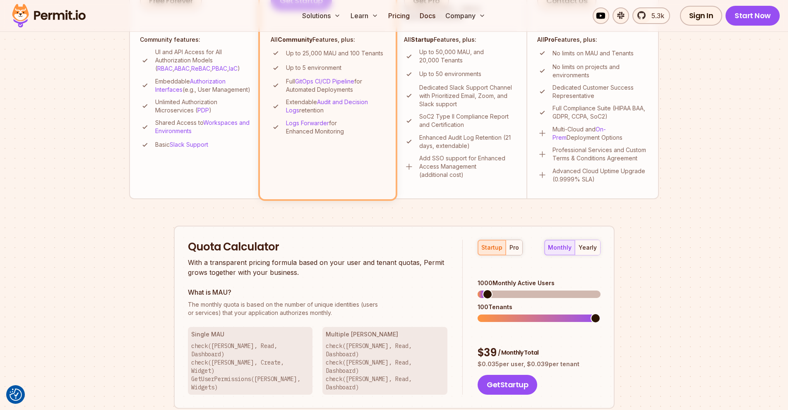
scroll to position [248, 0]
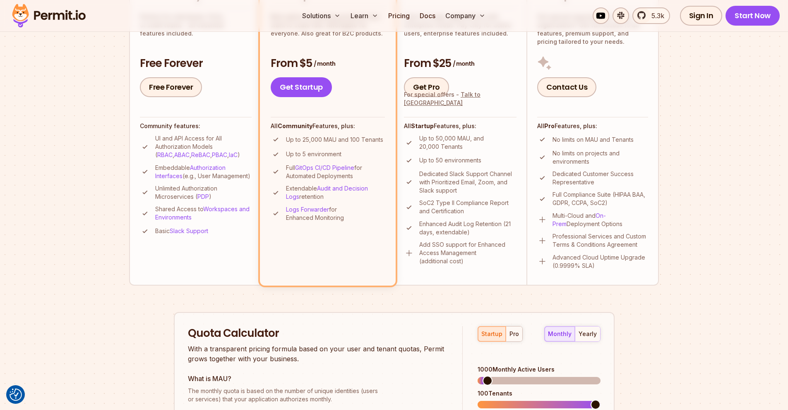
click at [211, 237] on li "Basic Slack Support" at bounding box center [196, 231] width 112 height 10
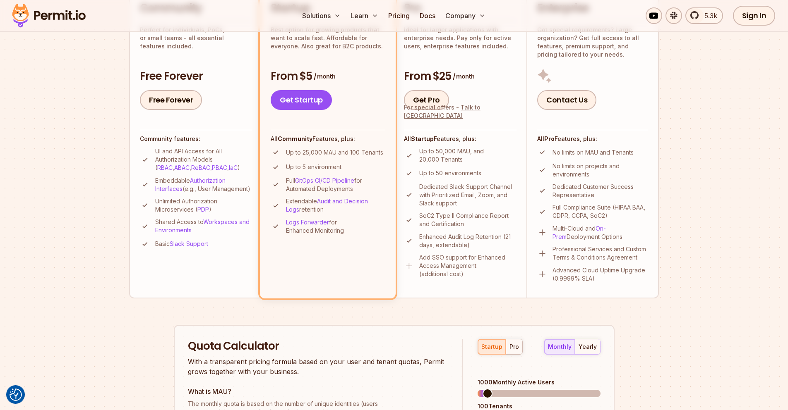
scroll to position [149, 0]
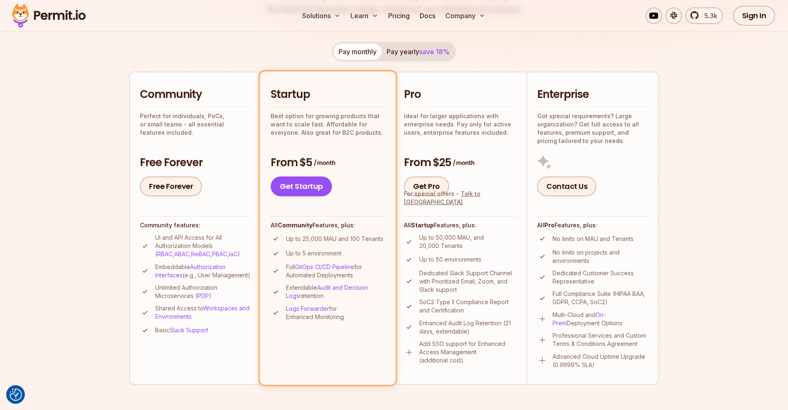
click at [305, 160] on h3 "From $5 / month" at bounding box center [328, 163] width 114 height 15
drag, startPoint x: 303, startPoint y: 235, endPoint x: 325, endPoint y: 237, distance: 22.4
click at [325, 237] on p "Up to 25,000 MAU and 100 Tenants" at bounding box center [334, 239] width 97 height 8
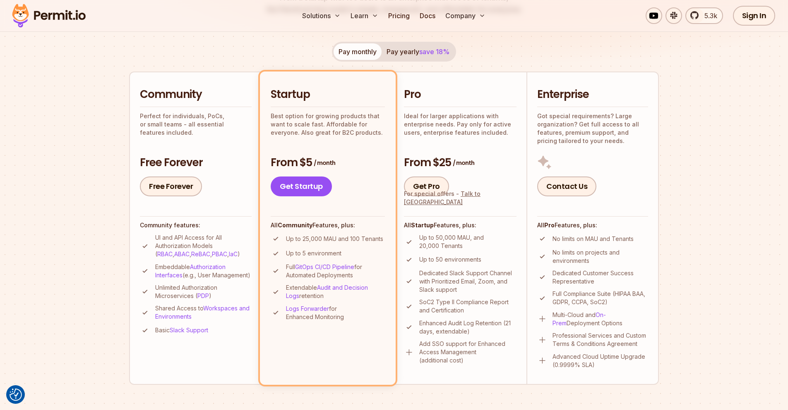
click at [324, 238] on p "Up to 25,000 MAU and 100 Tenants" at bounding box center [334, 239] width 97 height 8
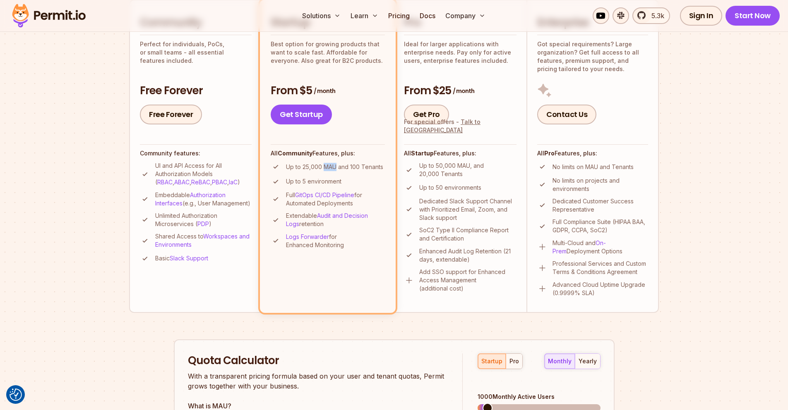
scroll to position [99, 0]
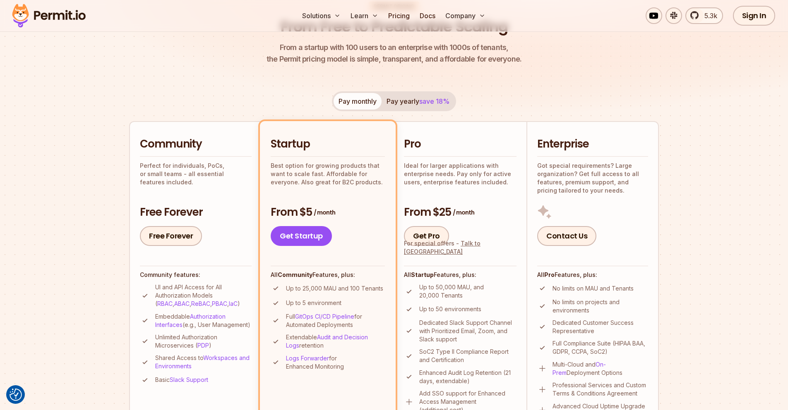
click at [340, 175] on p "Best option for growing products that want to scale fast. Affordable for everyo…" at bounding box center [328, 174] width 114 height 25
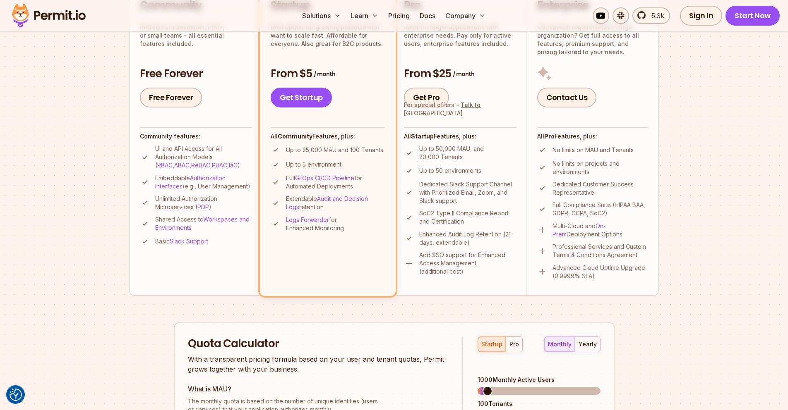
scroll to position [248, 0]
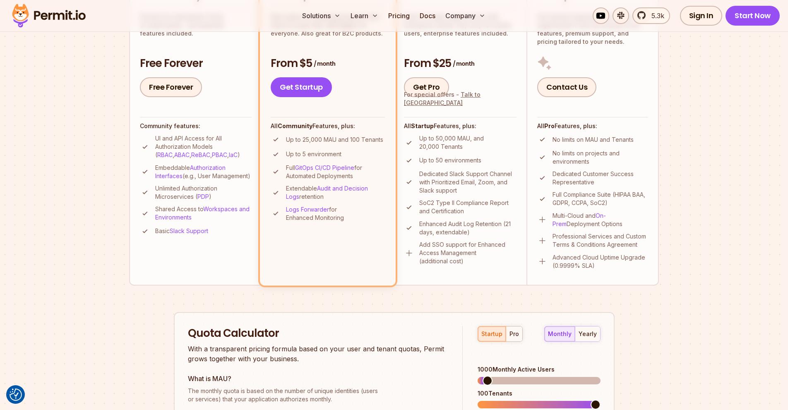
click at [353, 206] on p "Logs Forwarder for Enhanced Monitoring" at bounding box center [335, 214] width 99 height 17
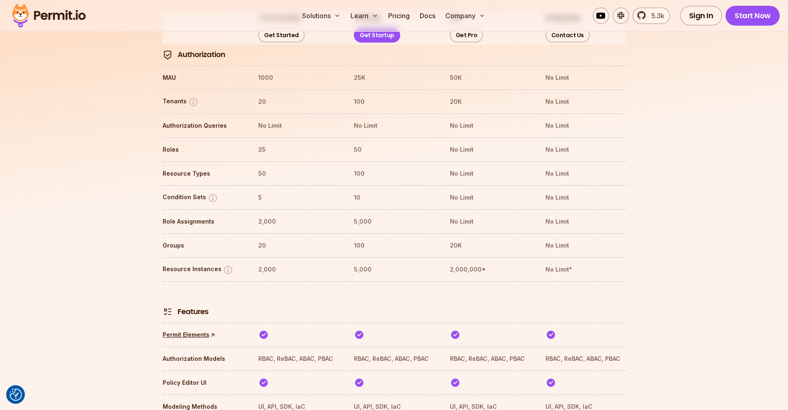
scroll to position [1310, 0]
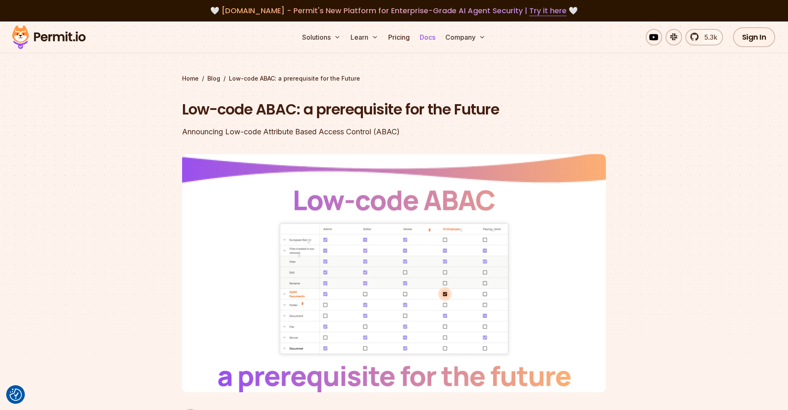
click at [431, 33] on link "Docs" at bounding box center [427, 37] width 22 height 17
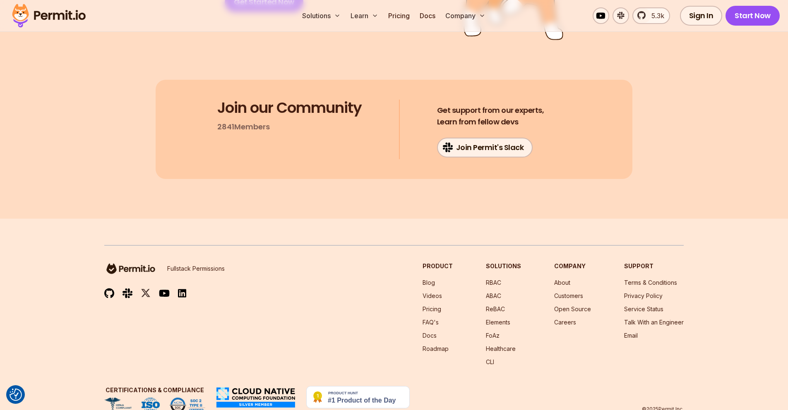
scroll to position [2498, 0]
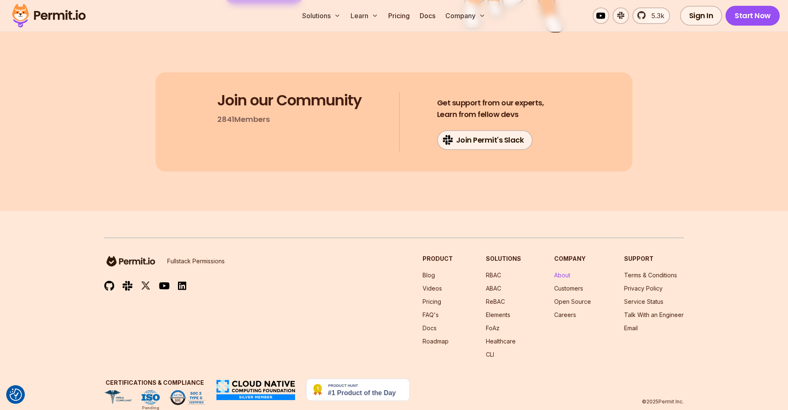
click at [561, 272] on link "About" at bounding box center [562, 275] width 16 height 7
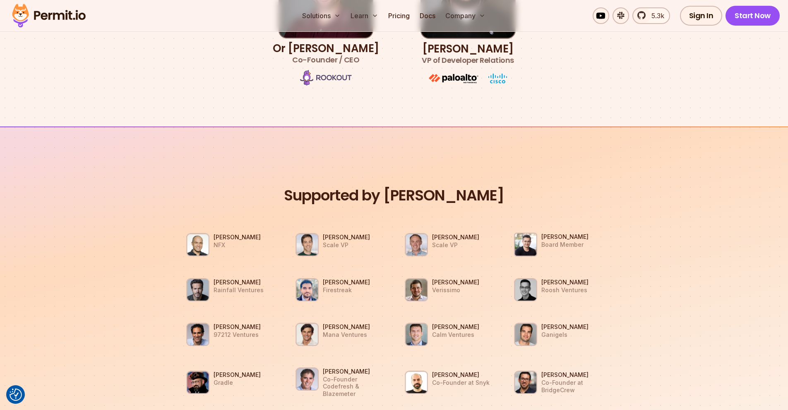
scroll to position [646, 0]
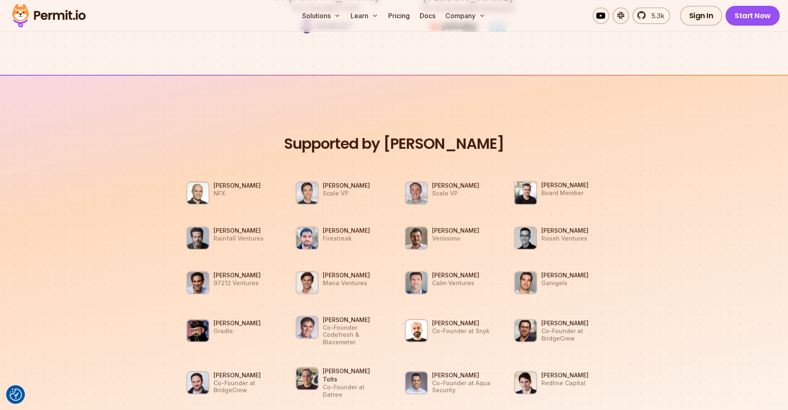
click at [589, 93] on section "Supported by Dev Leaders [PERSON_NAME] NFX [PERSON_NAME] Scale VP [PERSON_NAME]…" at bounding box center [394, 333] width 788 height 516
